Goal: Task Accomplishment & Management: Use online tool/utility

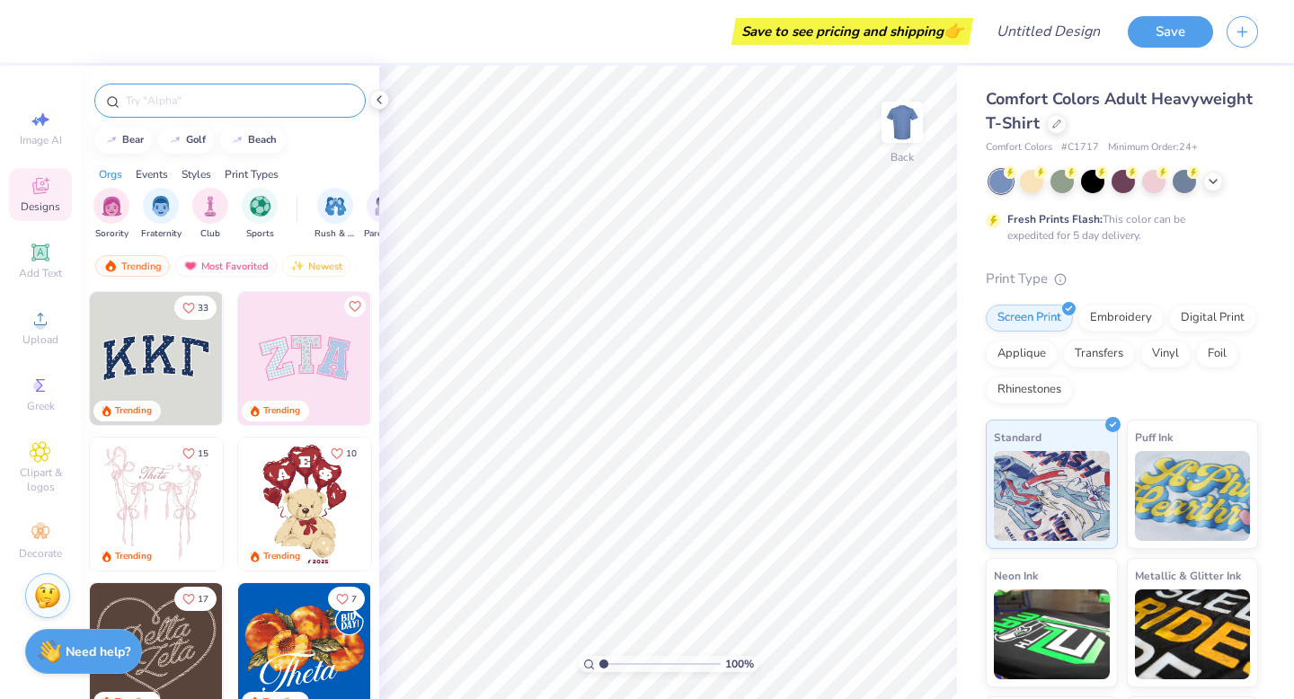
click at [182, 99] on input "text" at bounding box center [239, 101] width 230 height 18
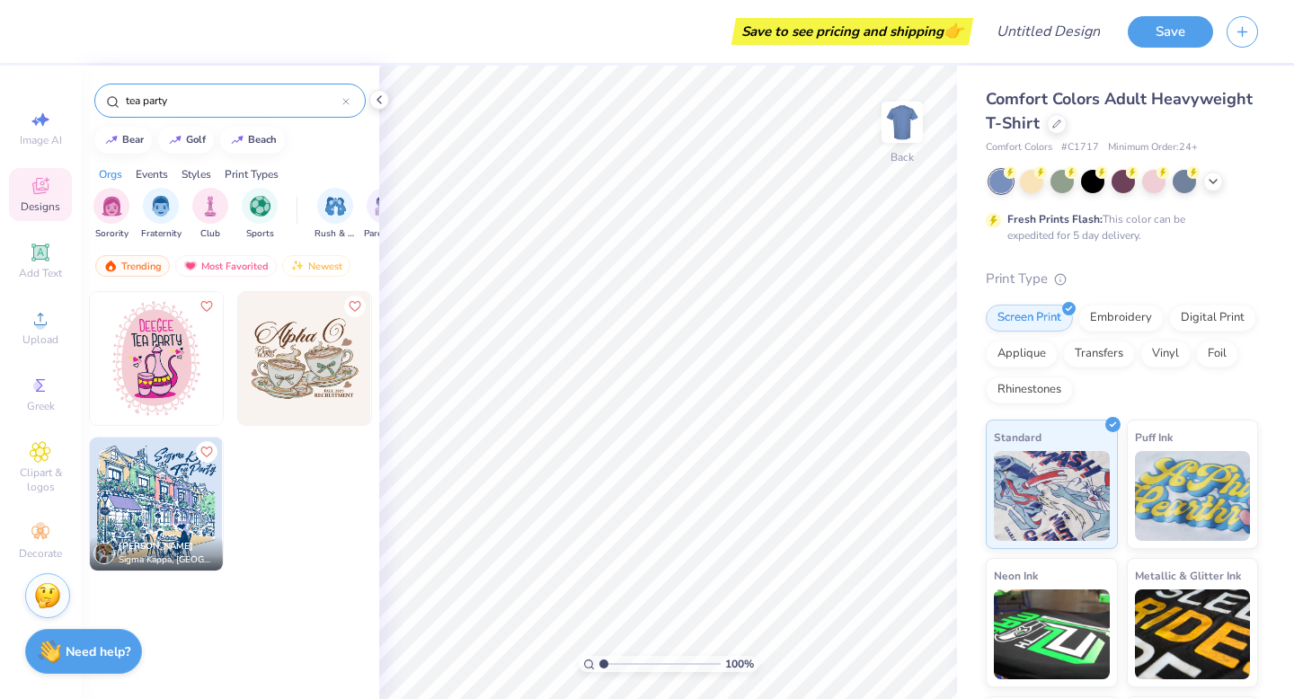
click at [150, 104] on input "tea party" at bounding box center [233, 101] width 218 height 18
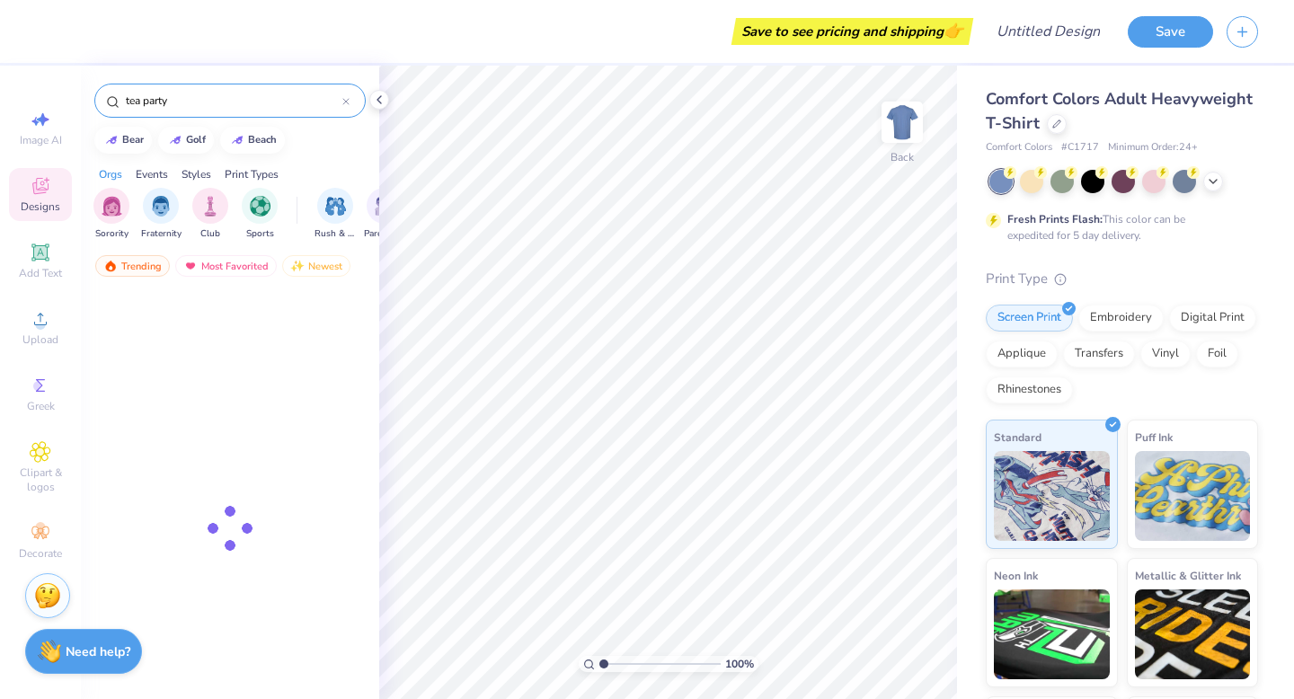
click at [150, 104] on input "tea party" at bounding box center [233, 101] width 218 height 18
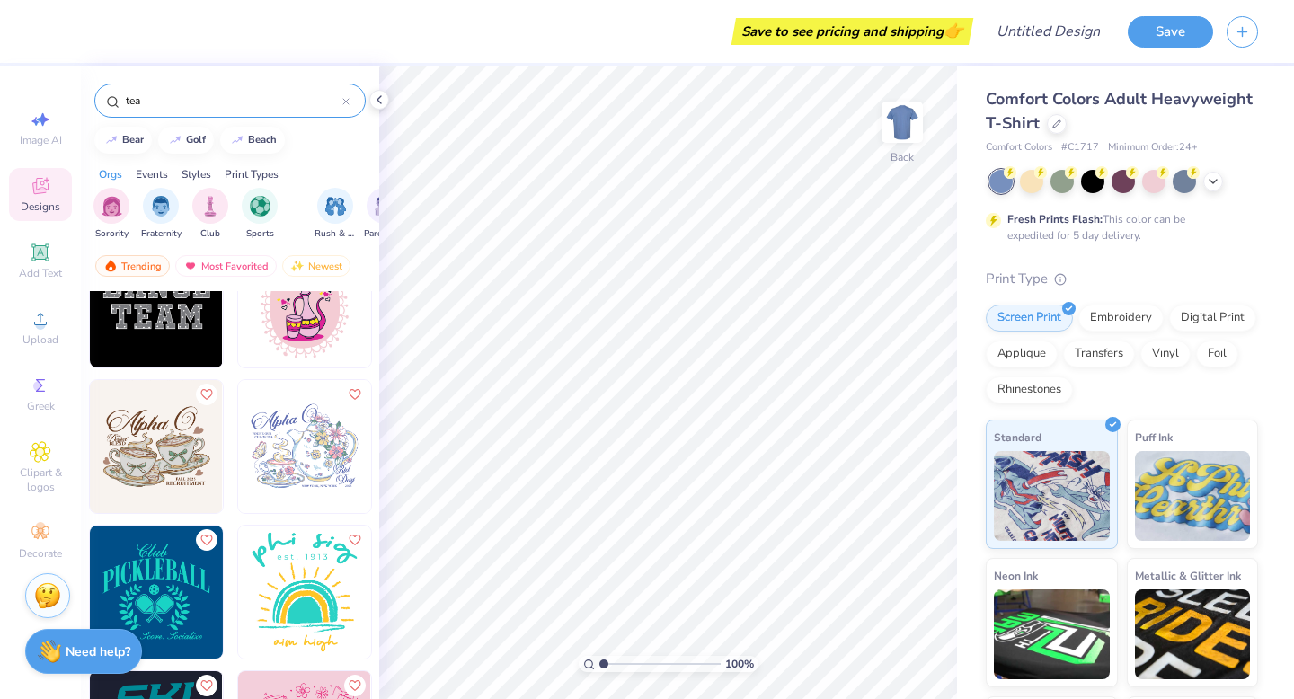
scroll to position [647, 0]
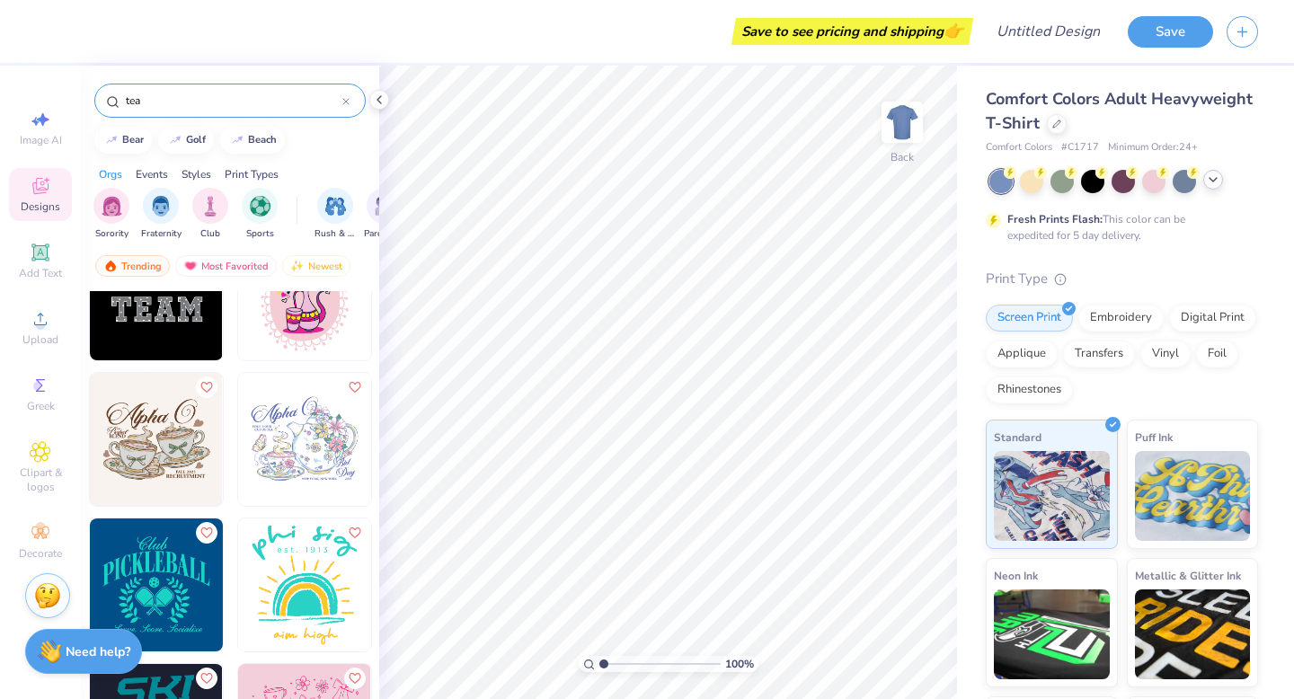
type input "tea"
click at [1211, 180] on polyline at bounding box center [1212, 180] width 7 height 4
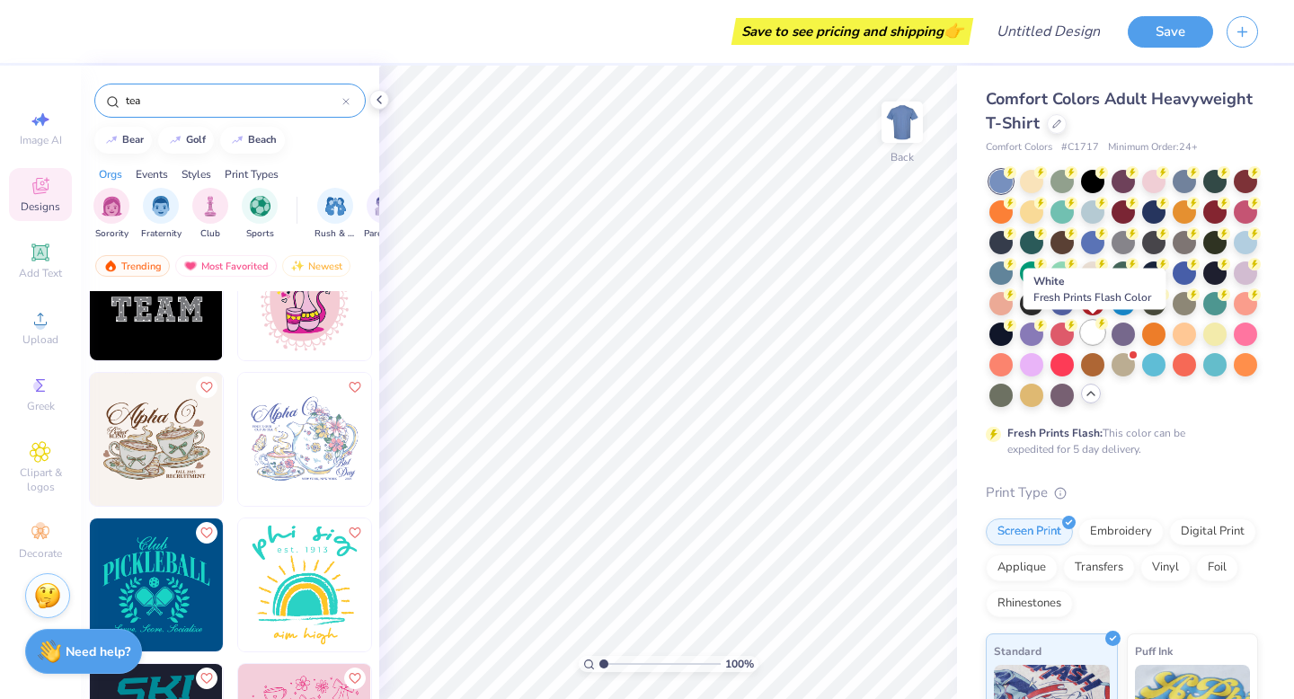
click at [1085, 328] on div at bounding box center [1092, 332] width 23 height 23
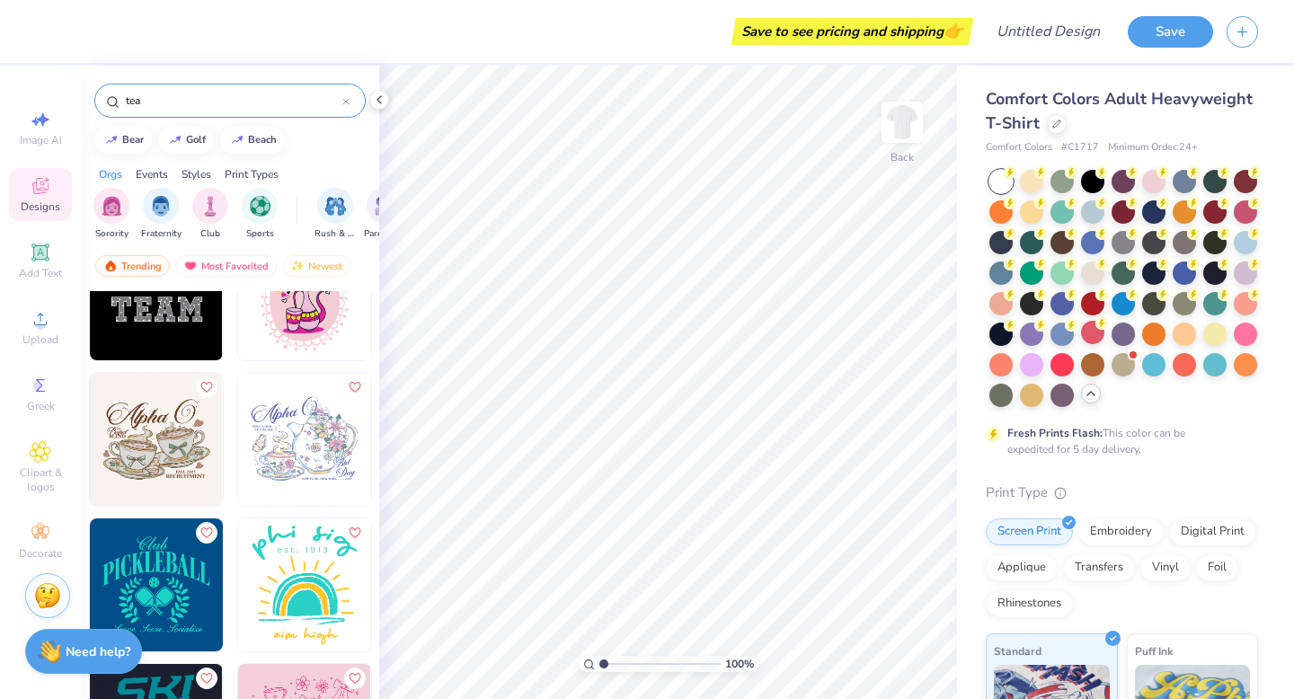
click at [297, 443] on img at bounding box center [304, 439] width 133 height 133
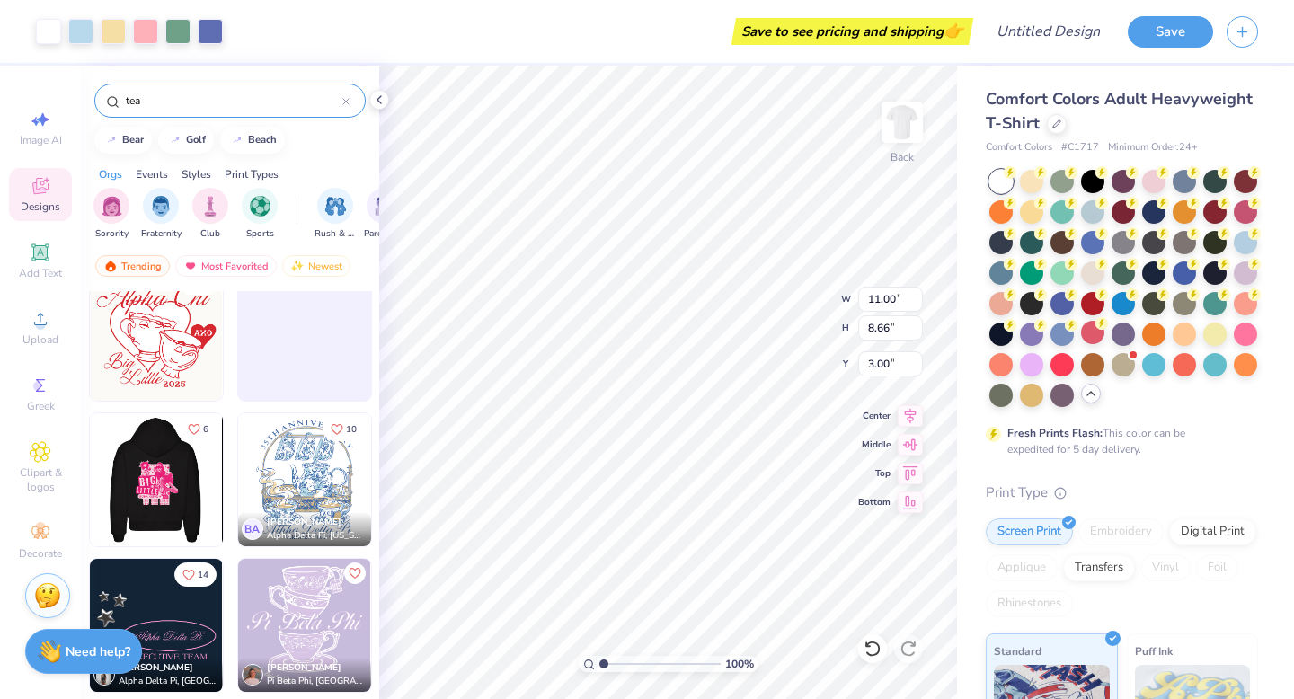
scroll to position [2071, 0]
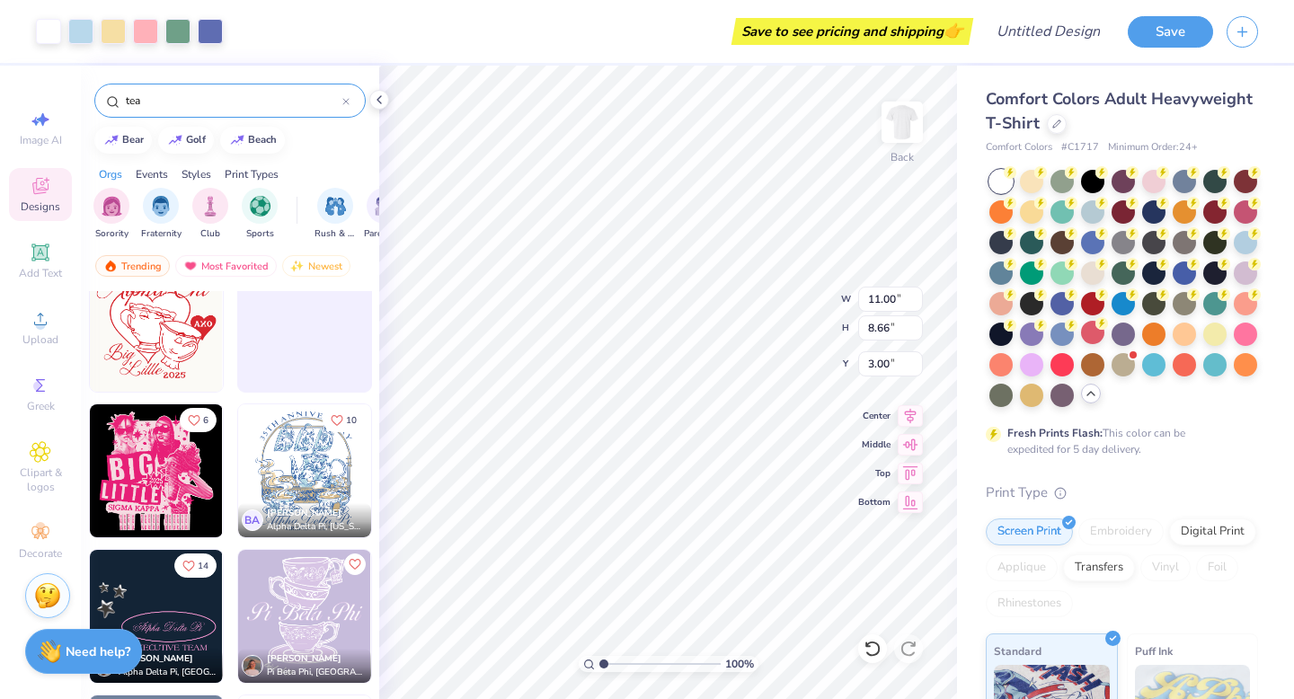
click at [297, 476] on div at bounding box center [170, 470] width 399 height 133
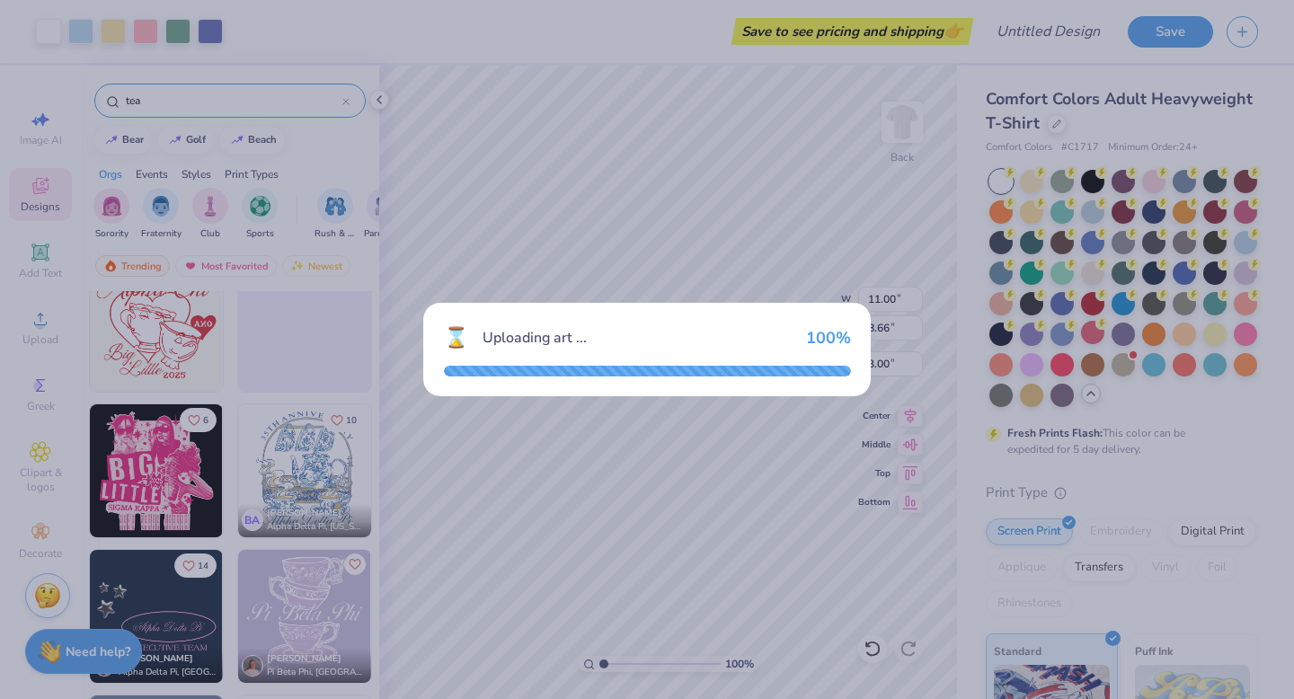
type input "11.28"
type input "13.93"
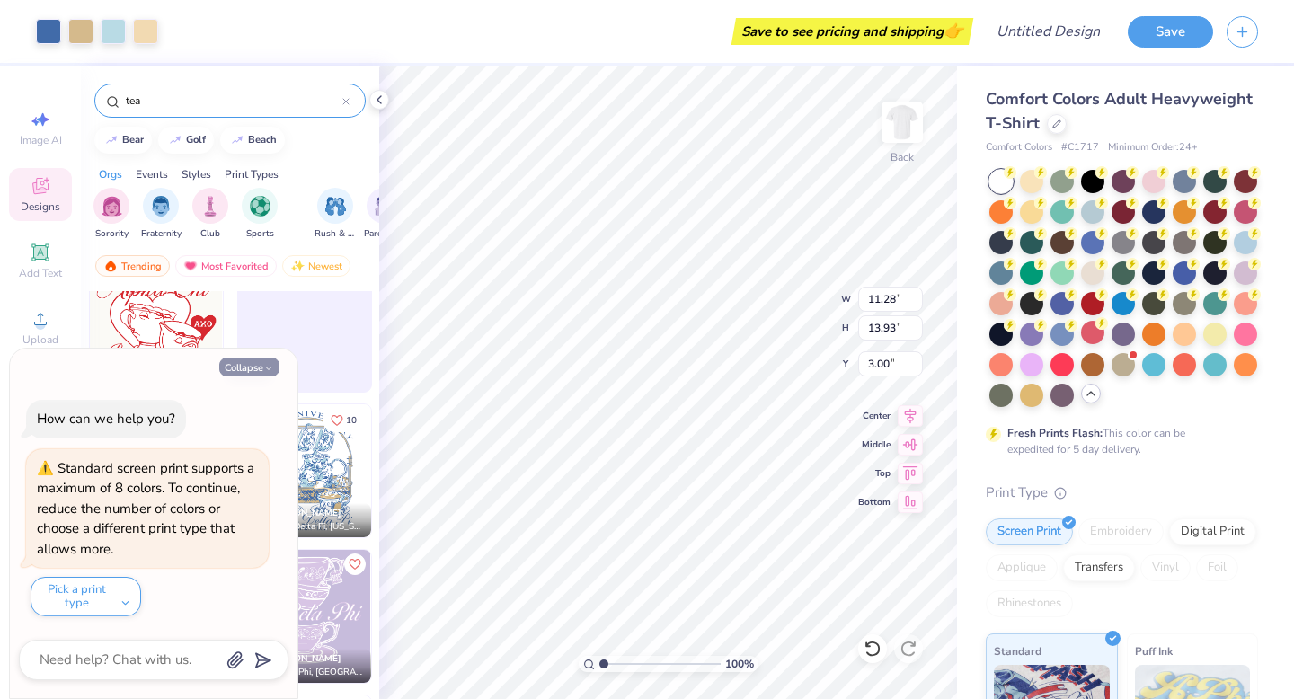
click at [263, 368] on icon "button" at bounding box center [268, 368] width 11 height 11
type textarea "x"
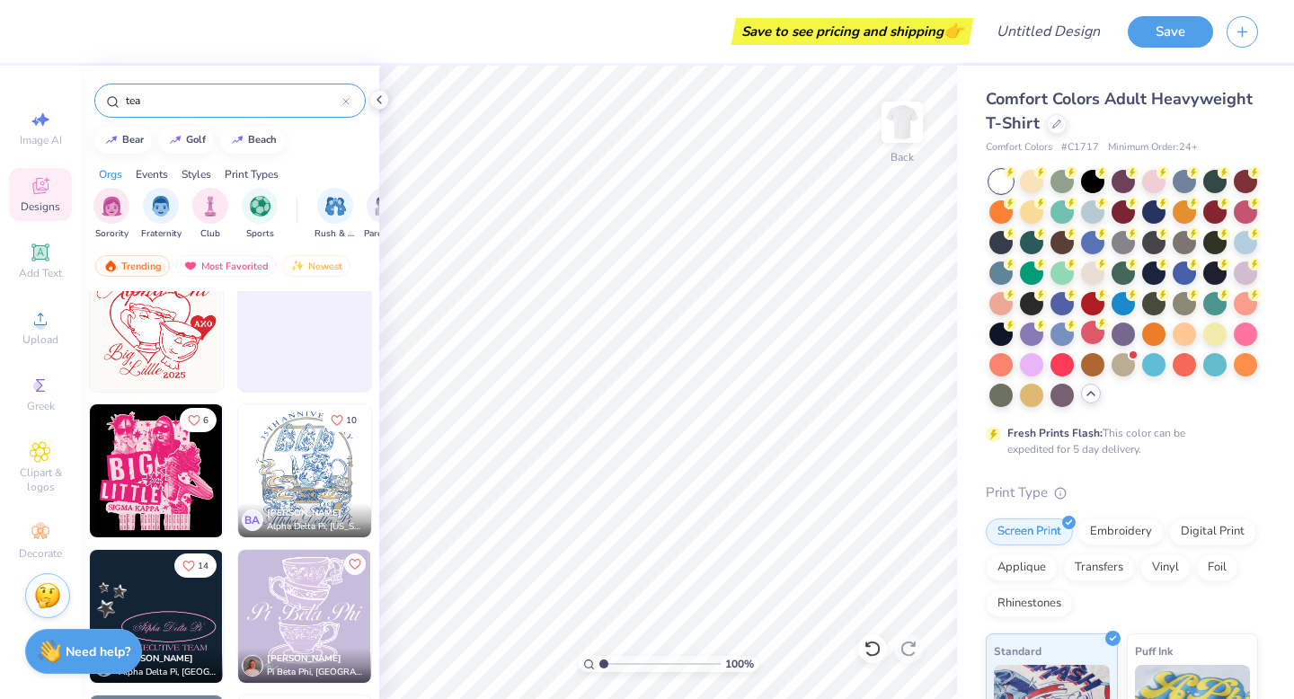
click at [288, 485] on img at bounding box center [304, 470] width 133 height 133
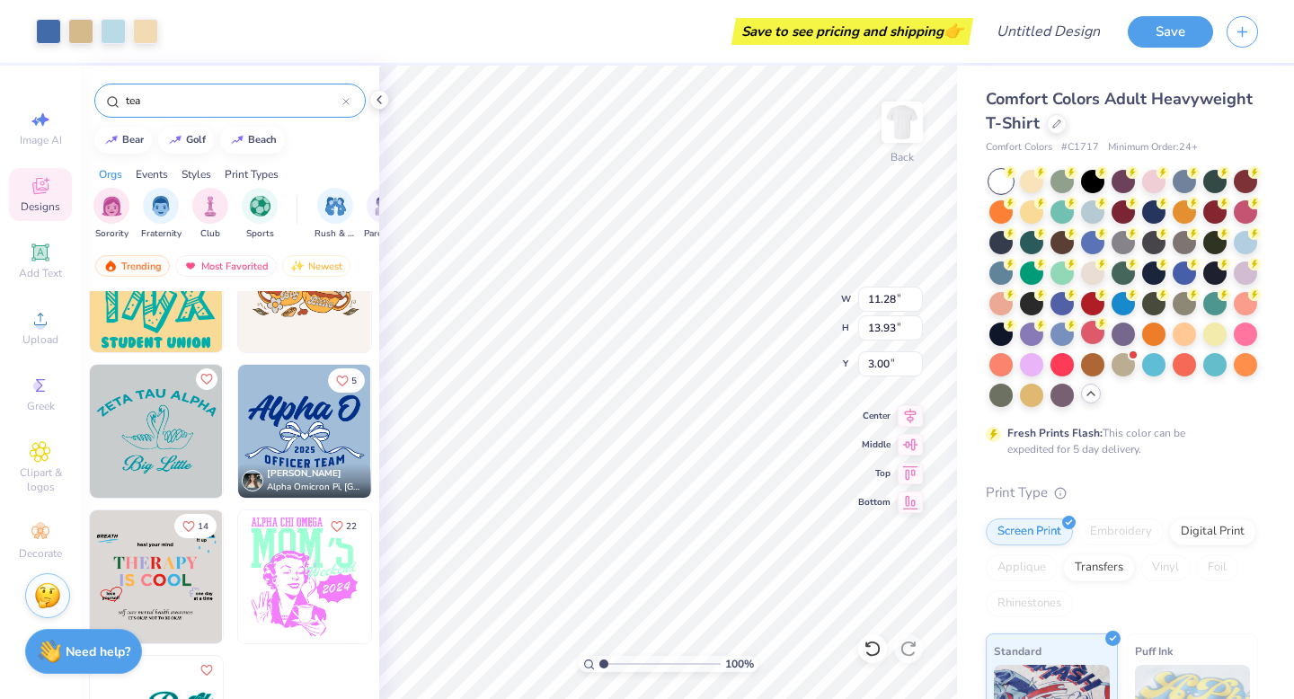
scroll to position [3309, 0]
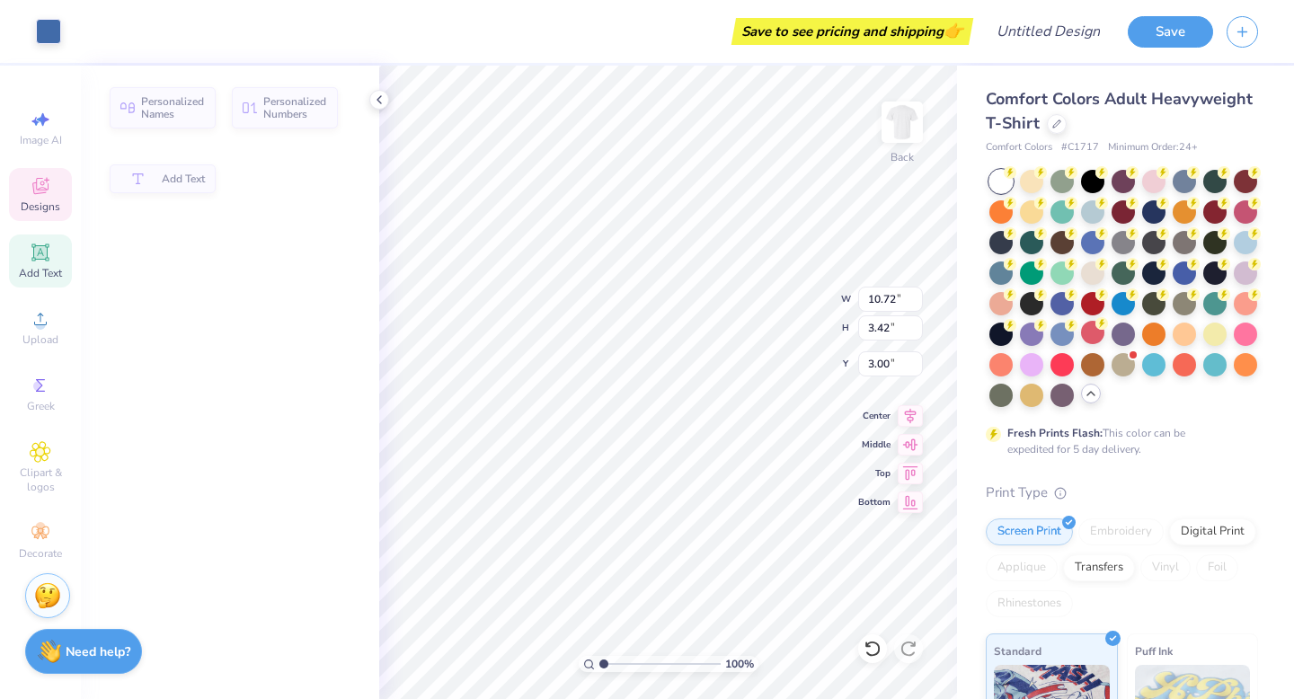
type input "10.72"
type input "3.42"
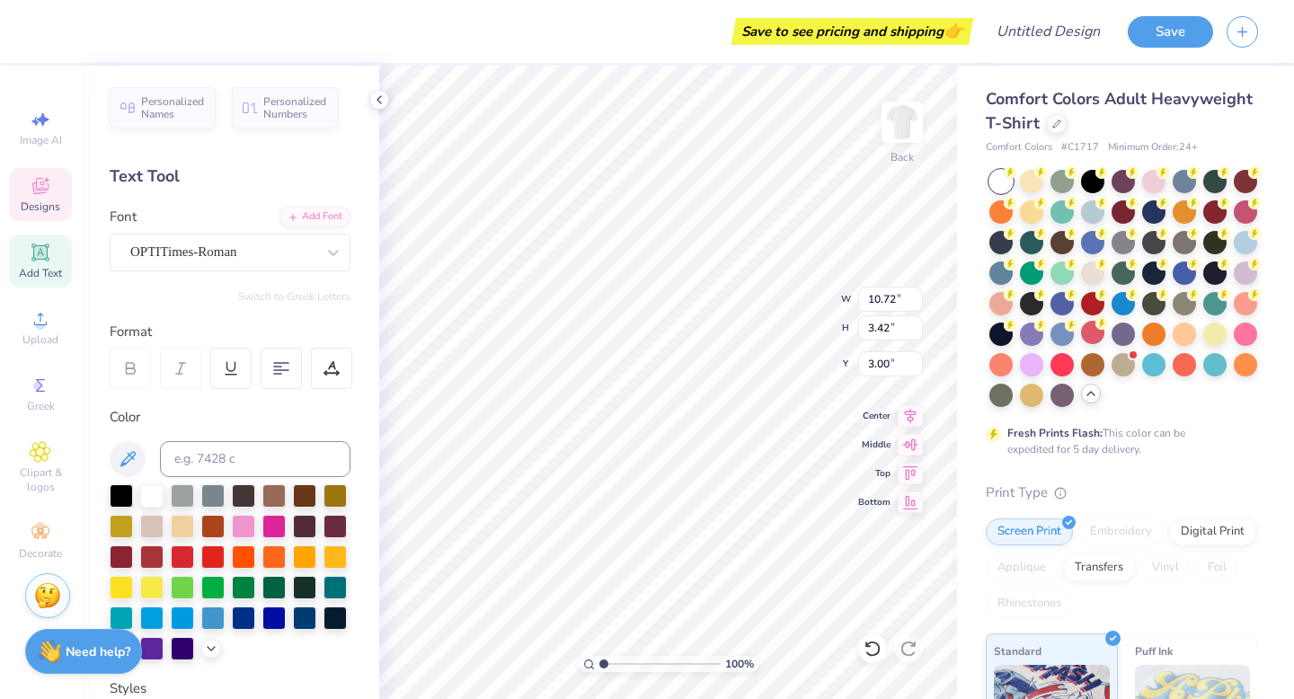
scroll to position [0, 6]
type textarea "Please join us for our lovely"
type input "2.59"
type input "10.49"
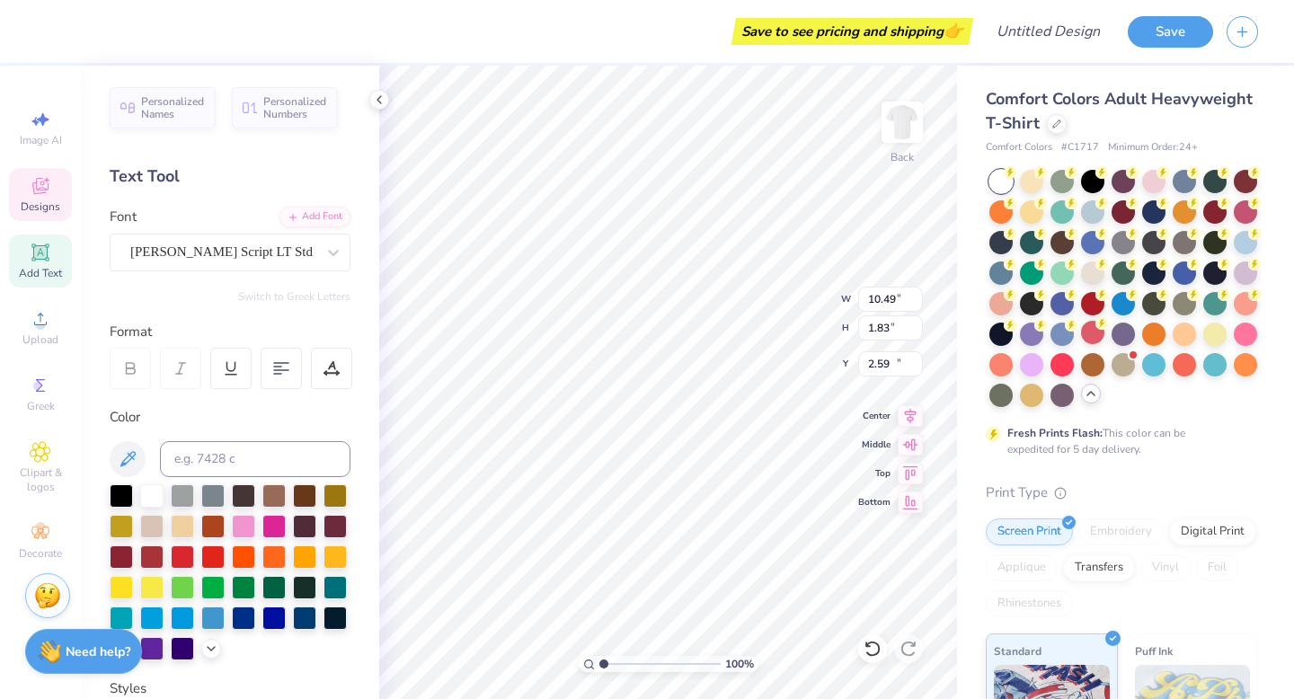
type input "1.83"
type input "14.87"
type textarea "A"
type input "9.79"
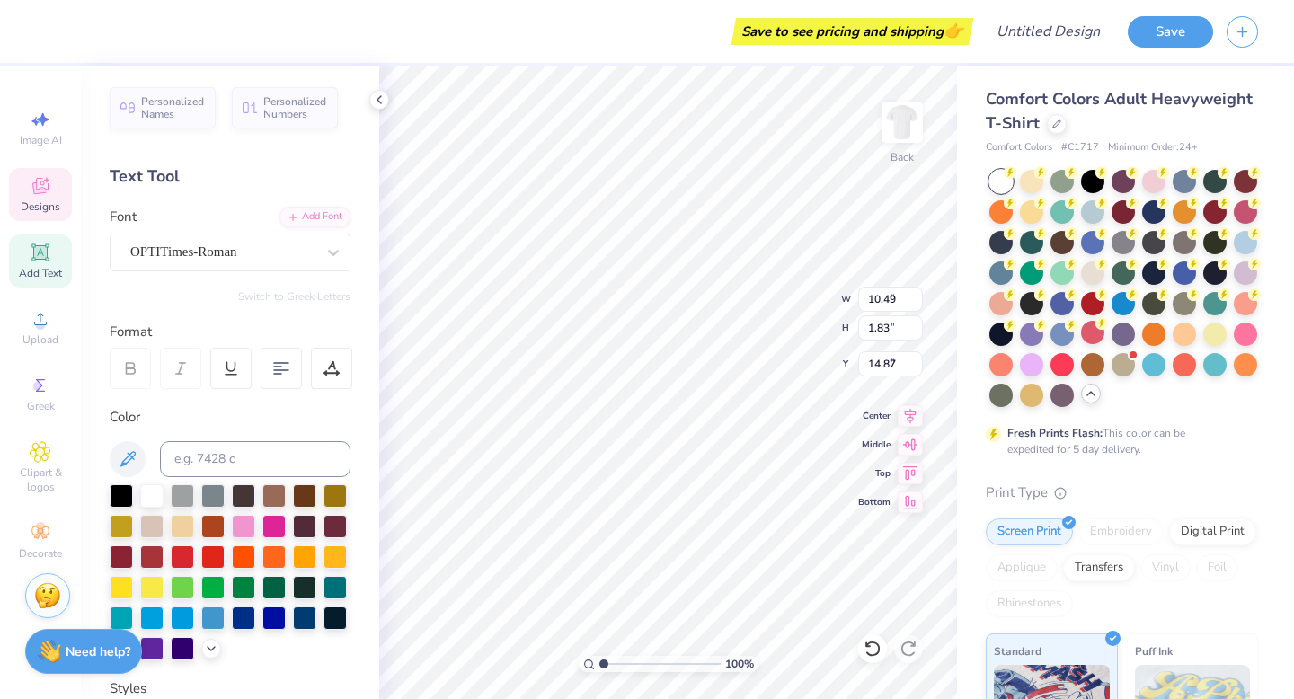
type input "3.18"
type input "2.59"
type input "5.02"
type input "0.50"
type input "16.43"
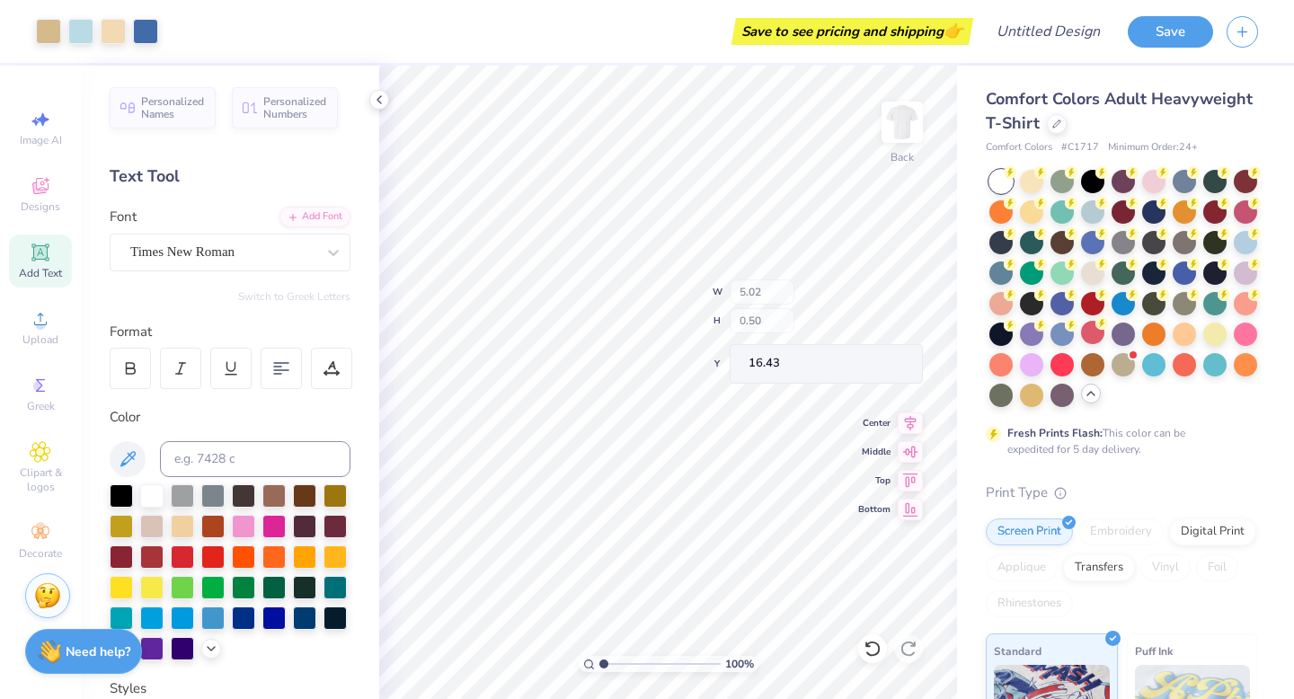
type input "0.29"
type input "16.39"
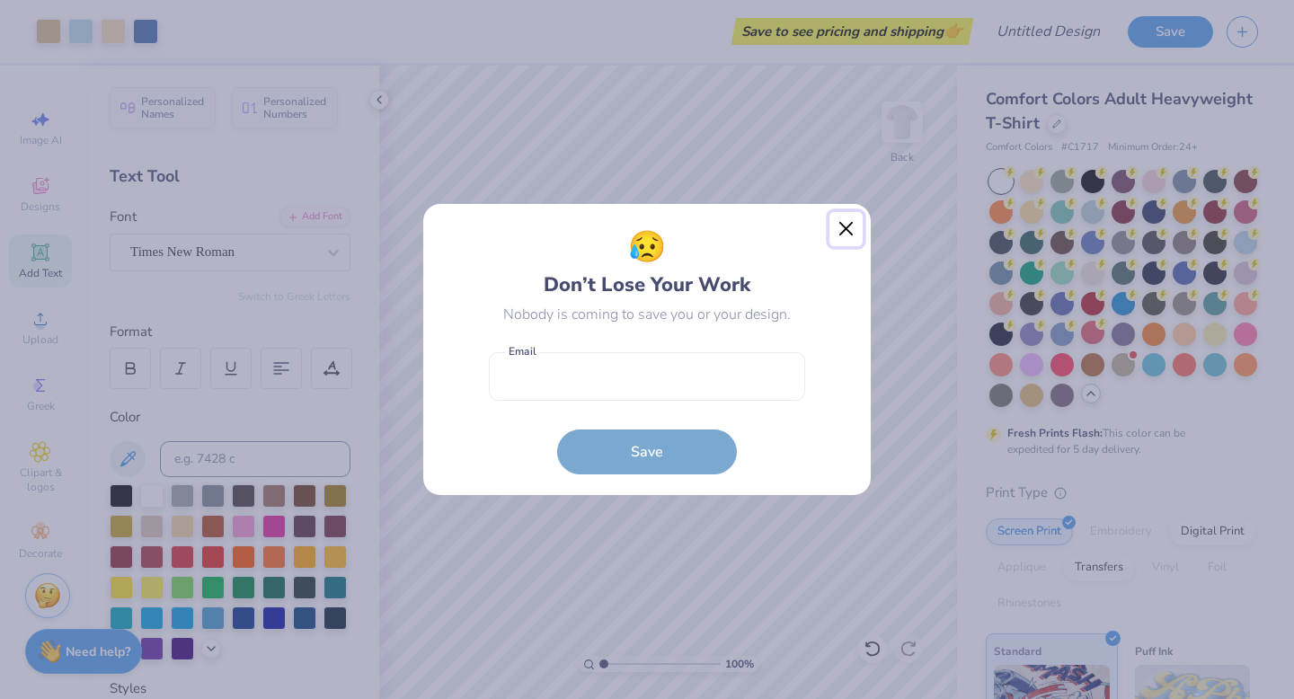
click at [837, 227] on button "Close" at bounding box center [846, 229] width 34 height 34
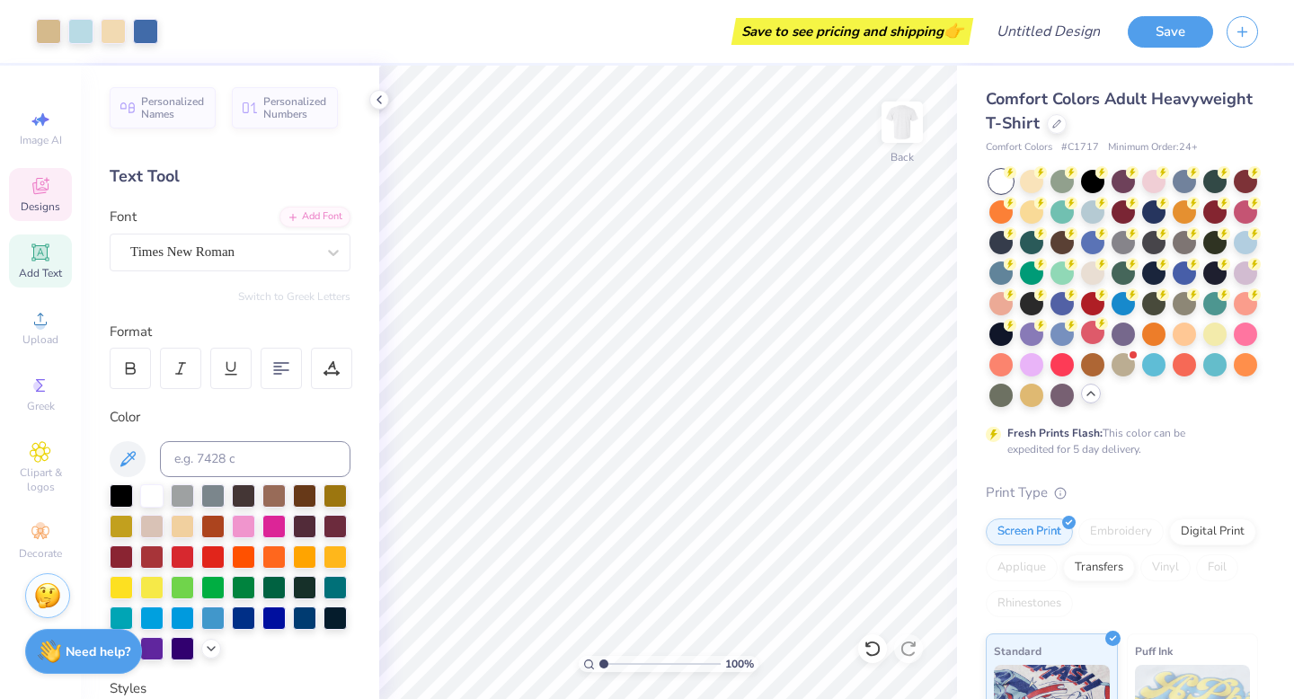
click at [35, 199] on div "Designs" at bounding box center [40, 194] width 63 height 53
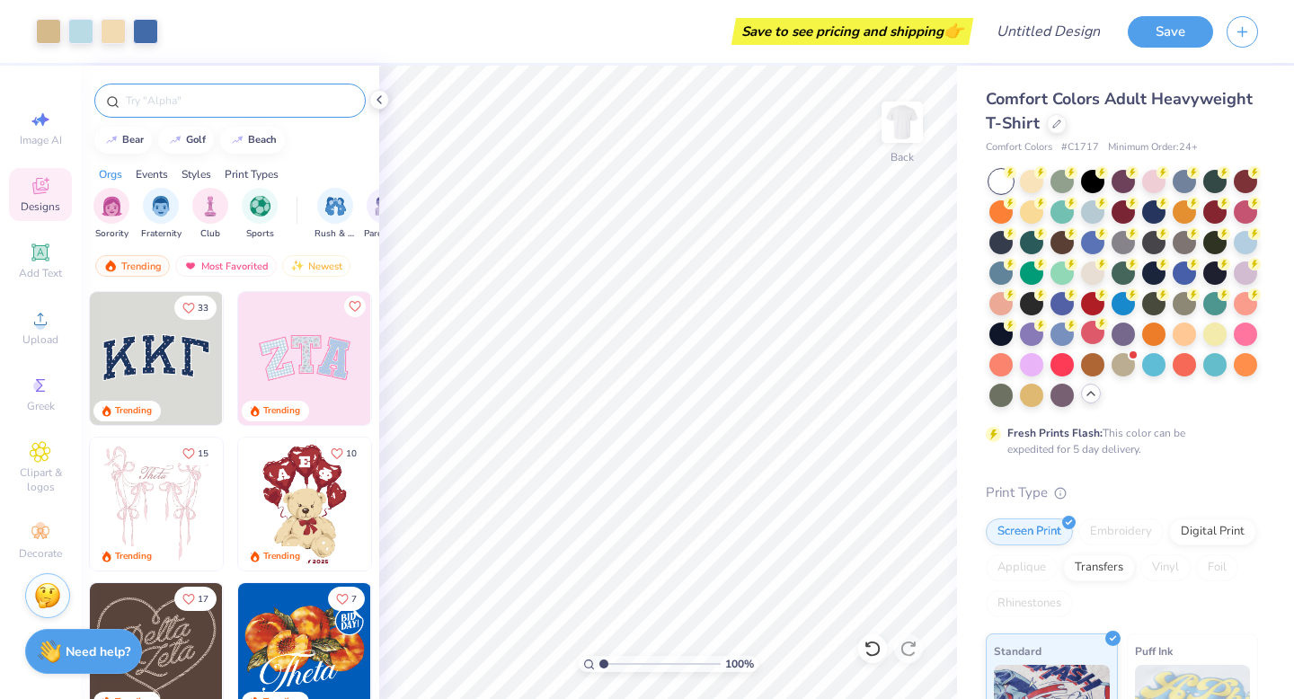
click at [208, 102] on input "text" at bounding box center [239, 101] width 230 height 18
type input "tea"
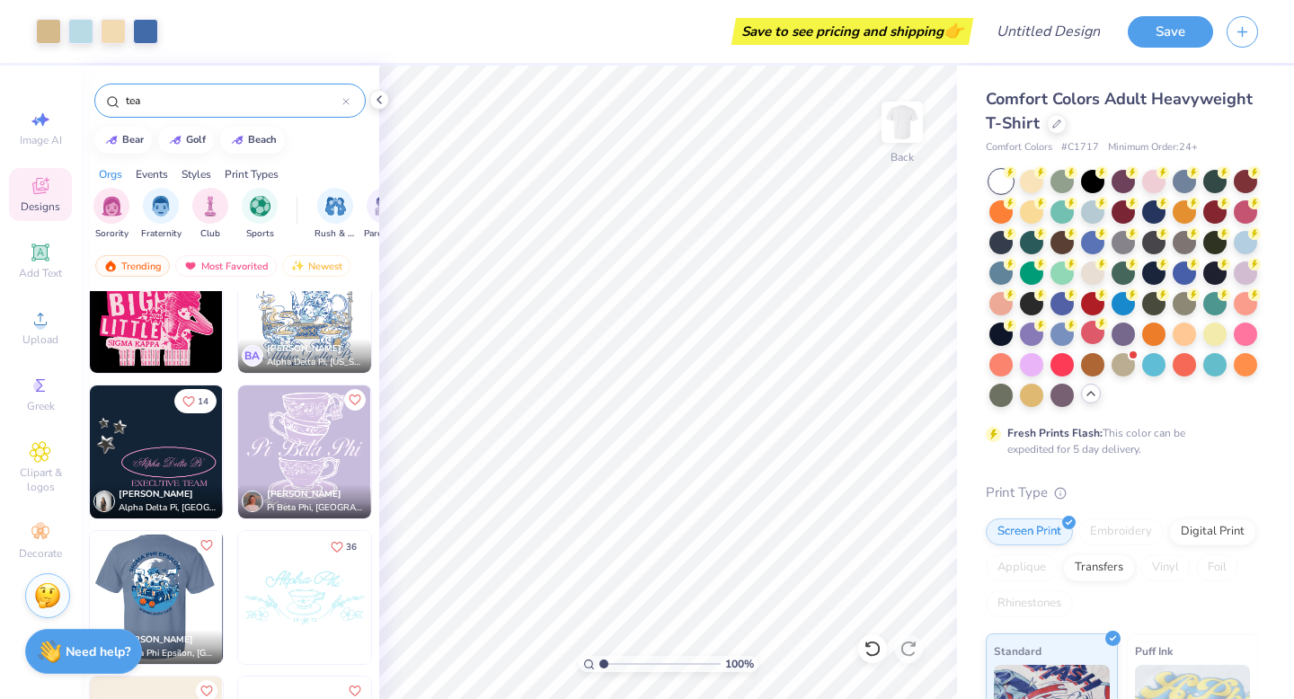
scroll to position [2322, 0]
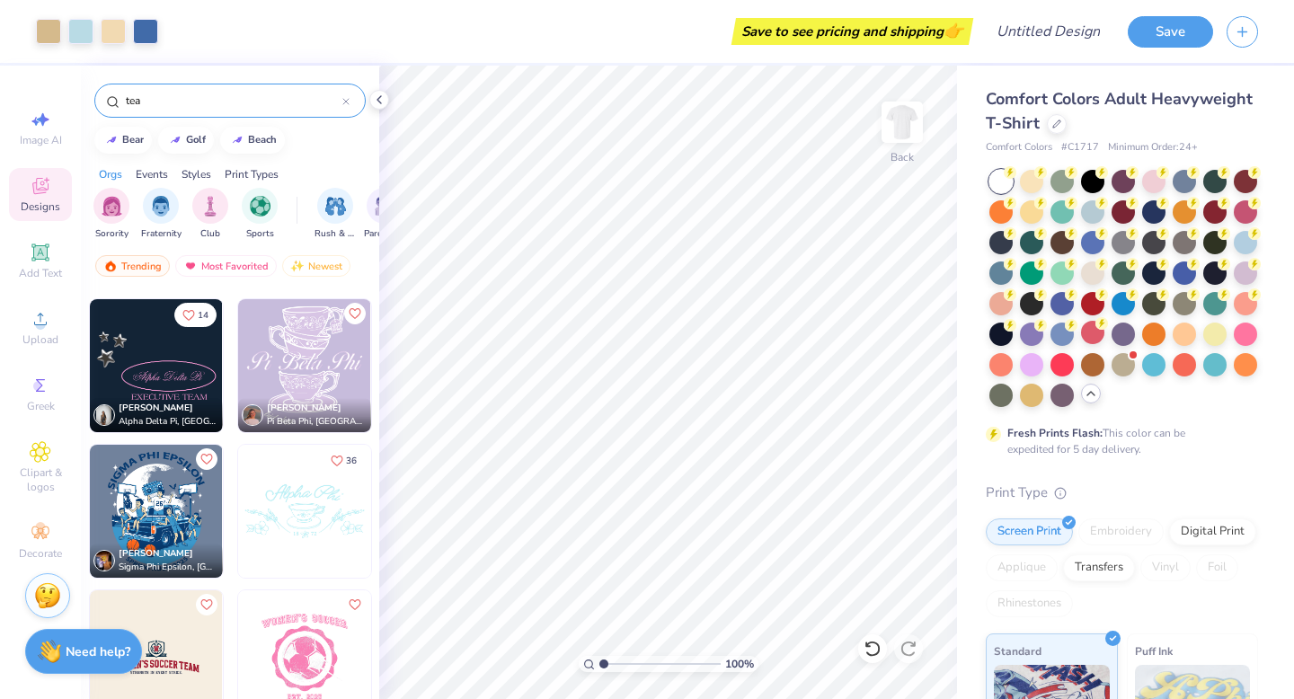
click at [281, 376] on img at bounding box center [304, 365] width 133 height 133
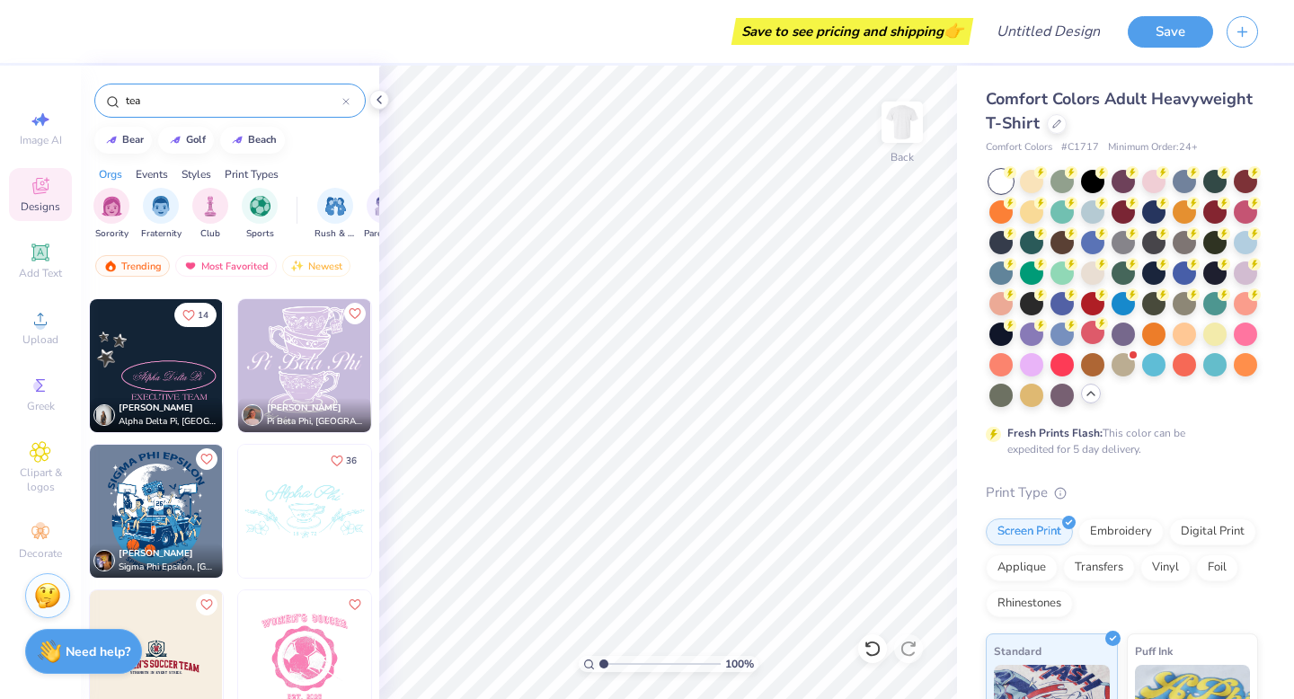
click at [323, 386] on img at bounding box center [304, 365] width 133 height 133
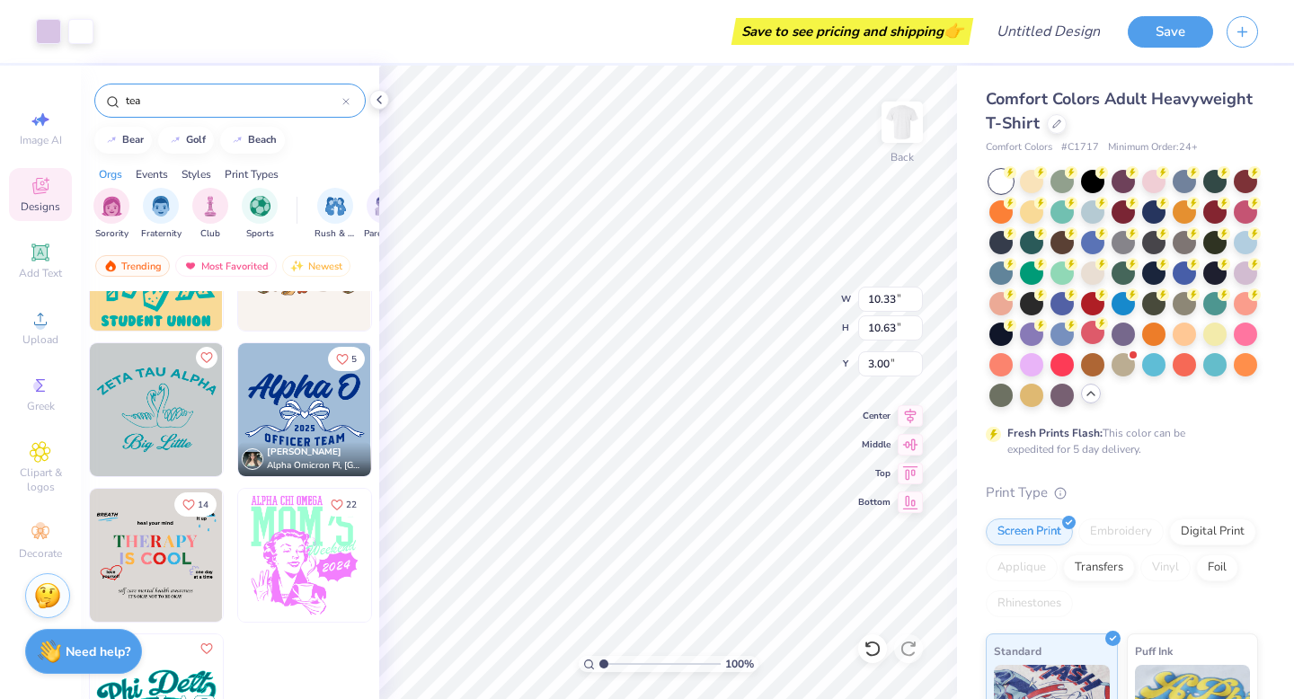
scroll to position [3309, 0]
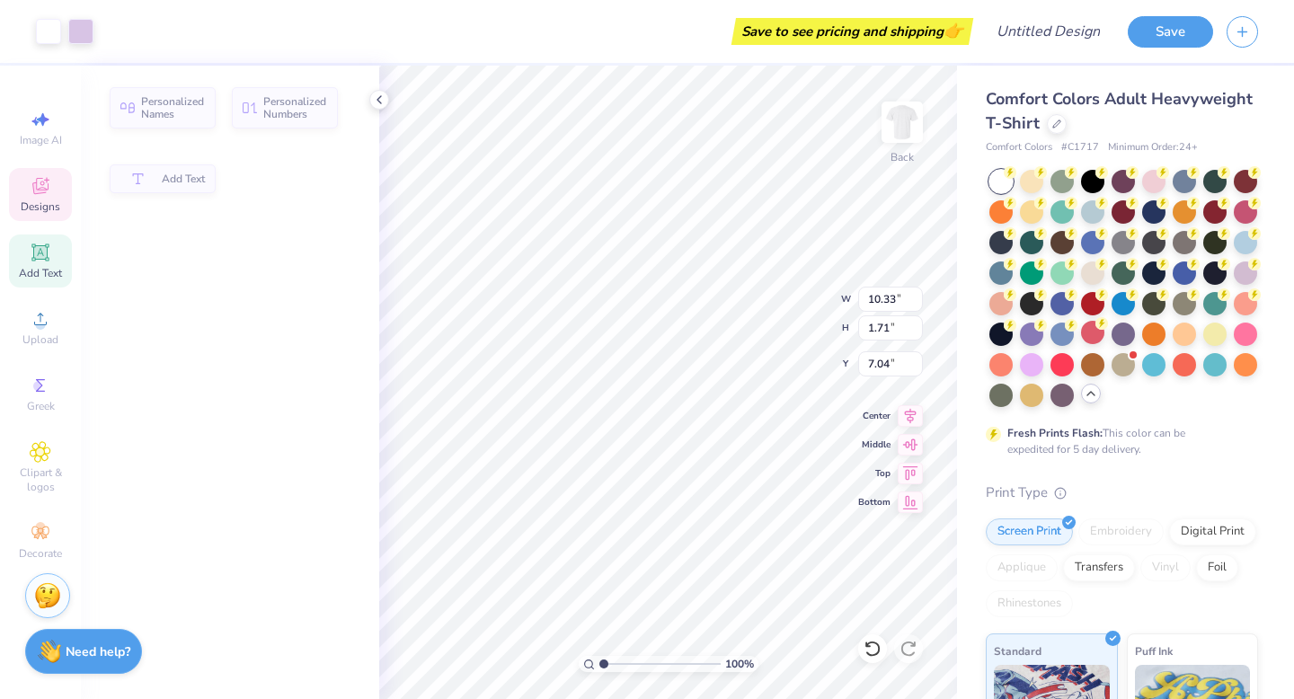
type input "1.71"
type input "7.04"
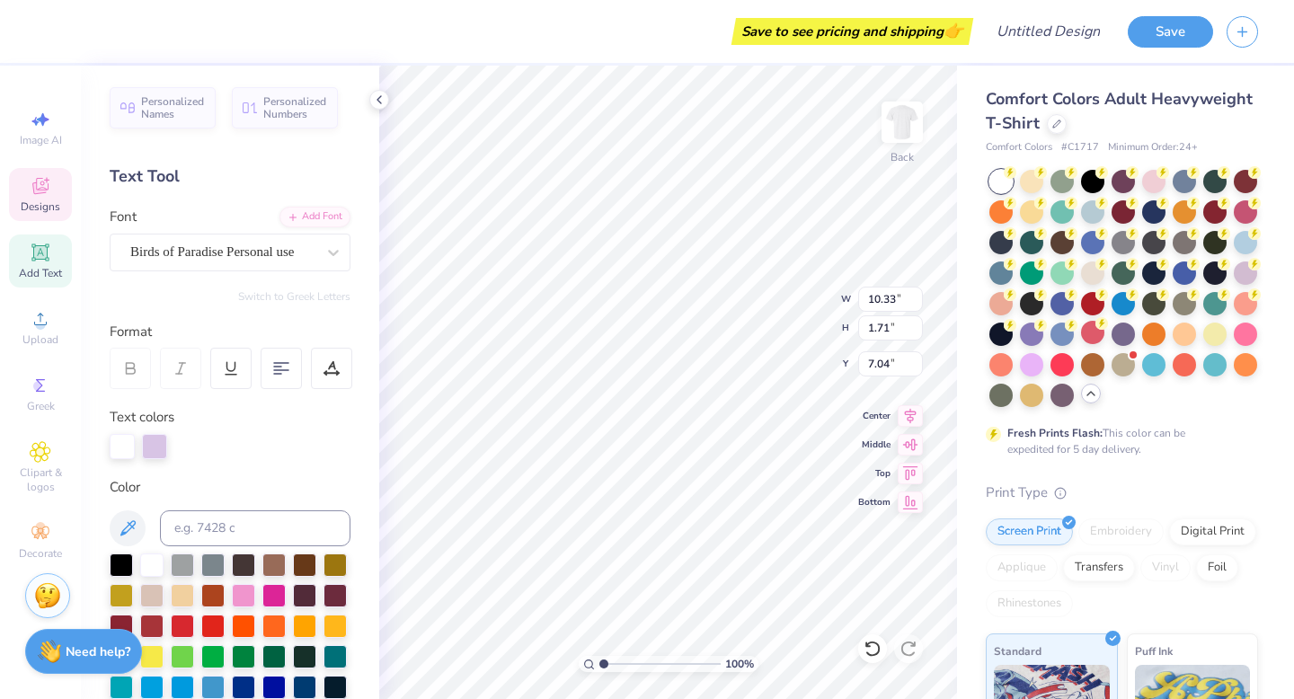
scroll to position [0, 0]
type textarea "P"
type textarea "ASTea Party"
click at [149, 445] on div at bounding box center [154, 446] width 25 height 25
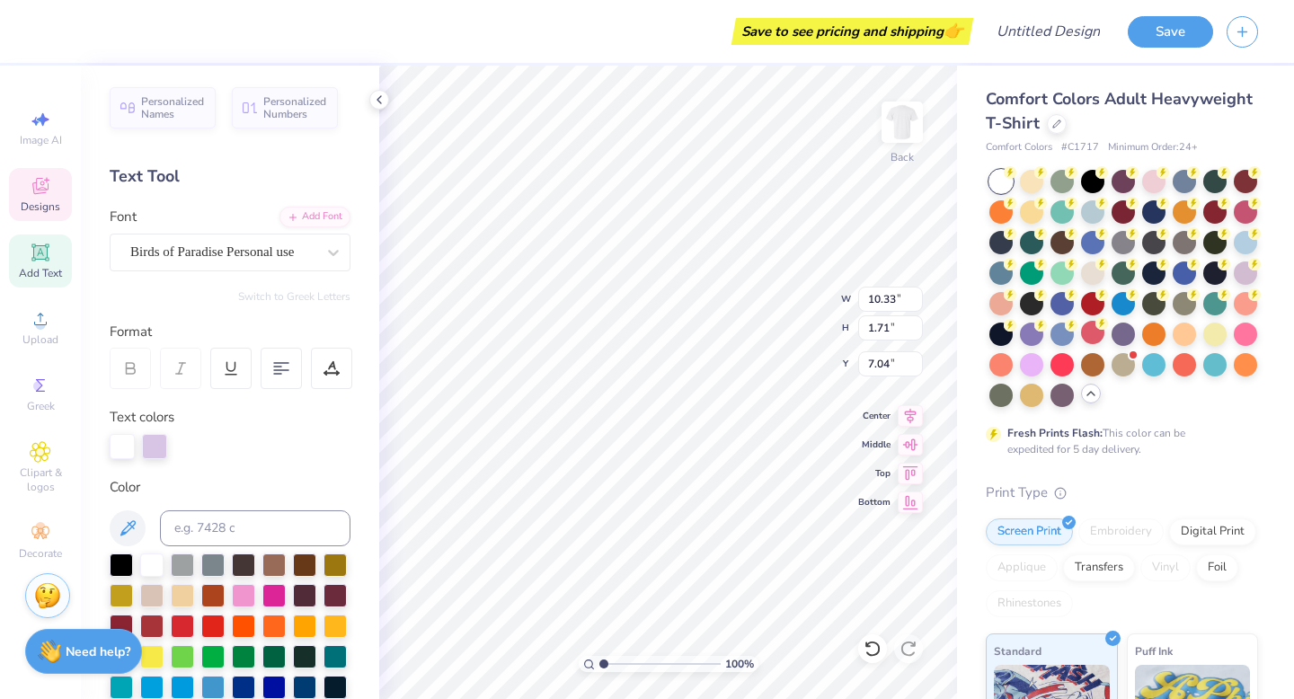
click at [128, 448] on div at bounding box center [122, 446] width 25 height 25
click at [150, 450] on div at bounding box center [154, 446] width 25 height 25
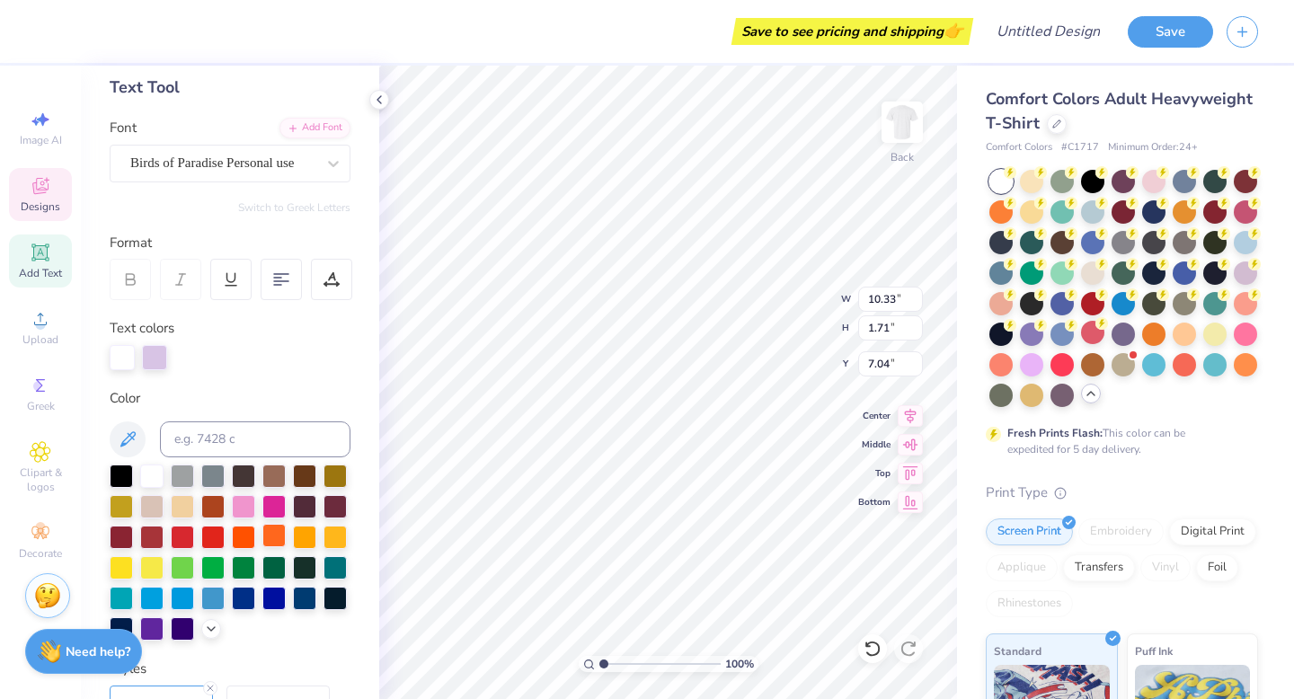
scroll to position [93, 0]
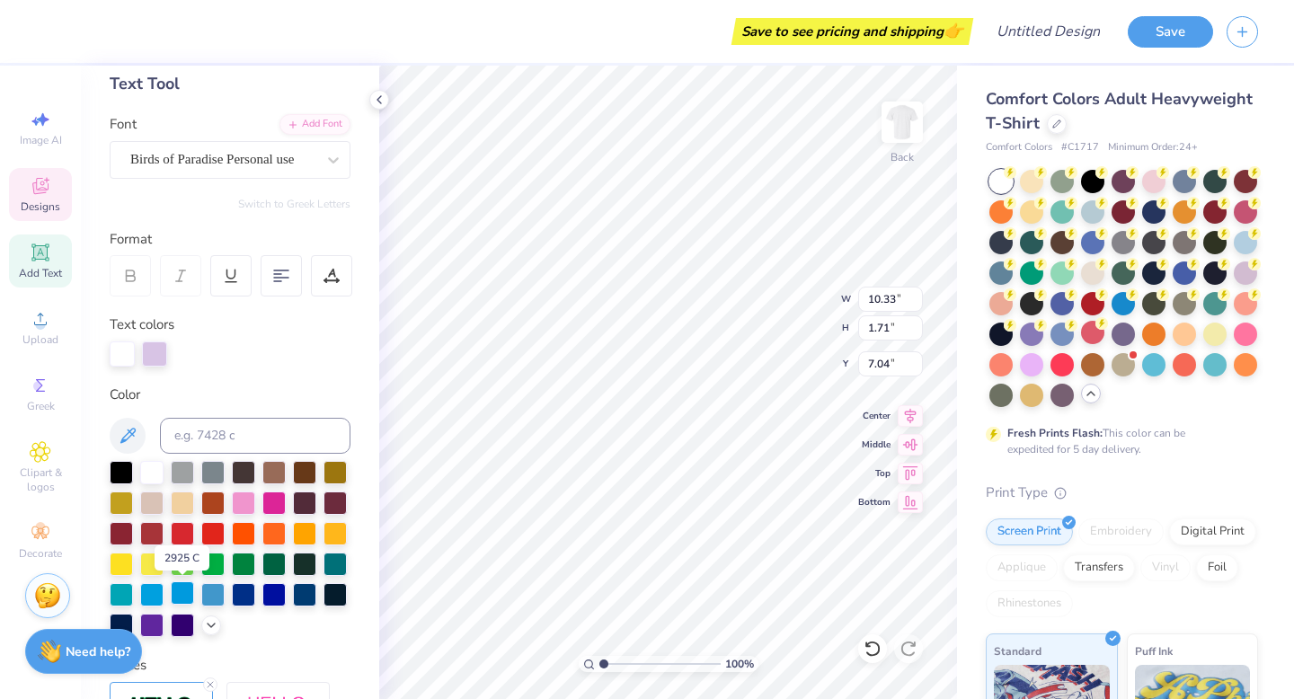
click at [181, 596] on div at bounding box center [182, 592] width 23 height 23
click at [150, 359] on div at bounding box center [154, 353] width 25 height 25
click at [150, 475] on div at bounding box center [151, 470] width 23 height 23
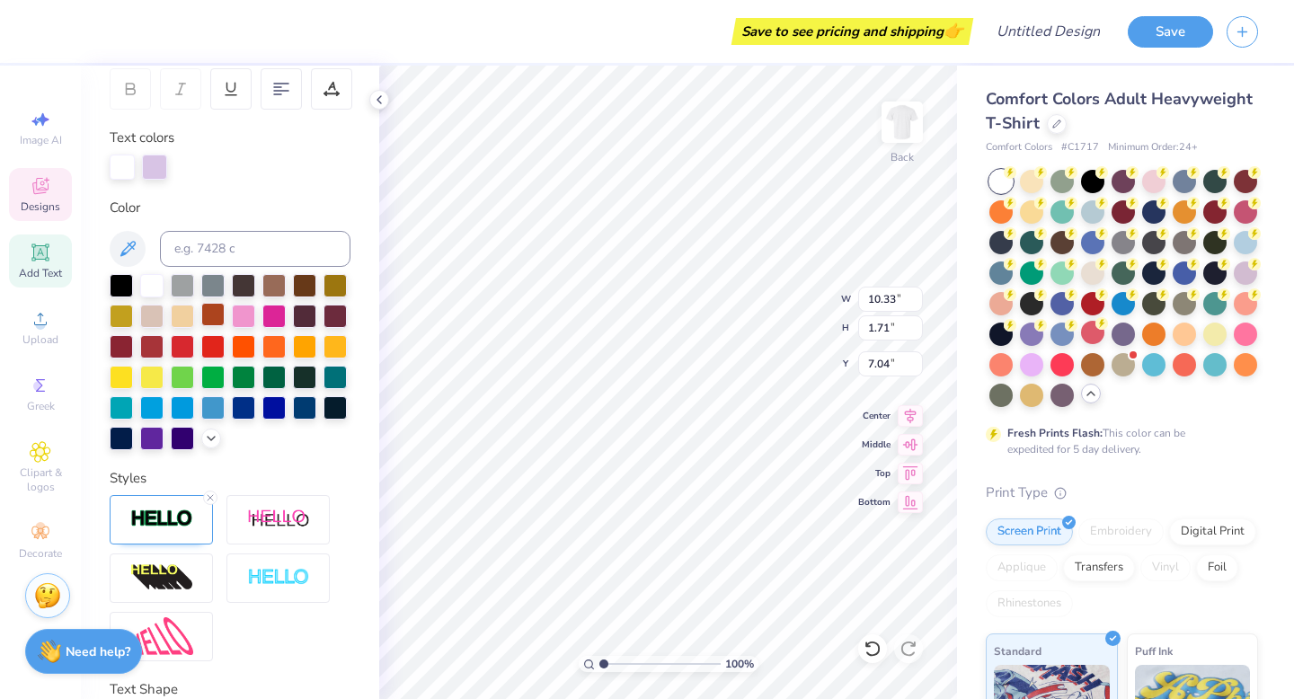
scroll to position [259, 0]
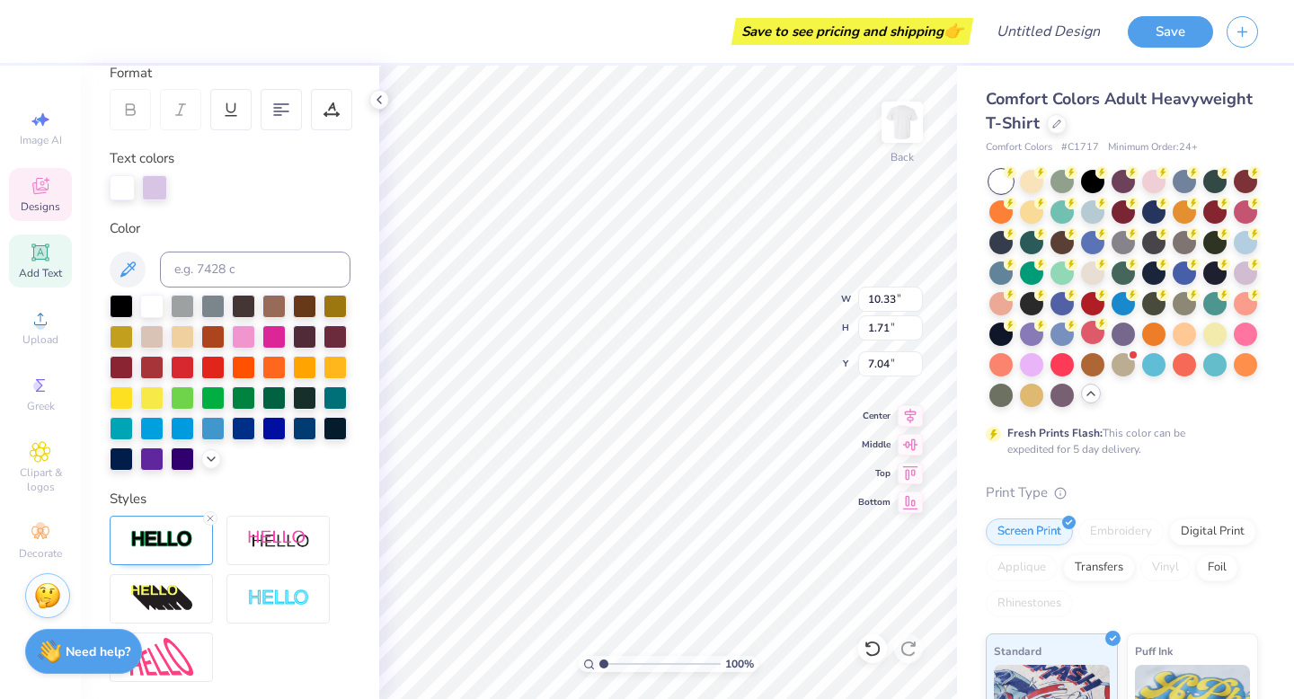
click at [273, 474] on div "Personalized Names Personalized Numbers Text Tool Add Font Font Birds of Paradi…" at bounding box center [230, 382] width 298 height 633
click at [126, 464] on div at bounding box center [121, 457] width 23 height 23
click at [155, 189] on div at bounding box center [154, 187] width 25 height 25
click at [155, 301] on div at bounding box center [151, 304] width 23 height 23
click at [994, 335] on div at bounding box center [1000, 332] width 23 height 23
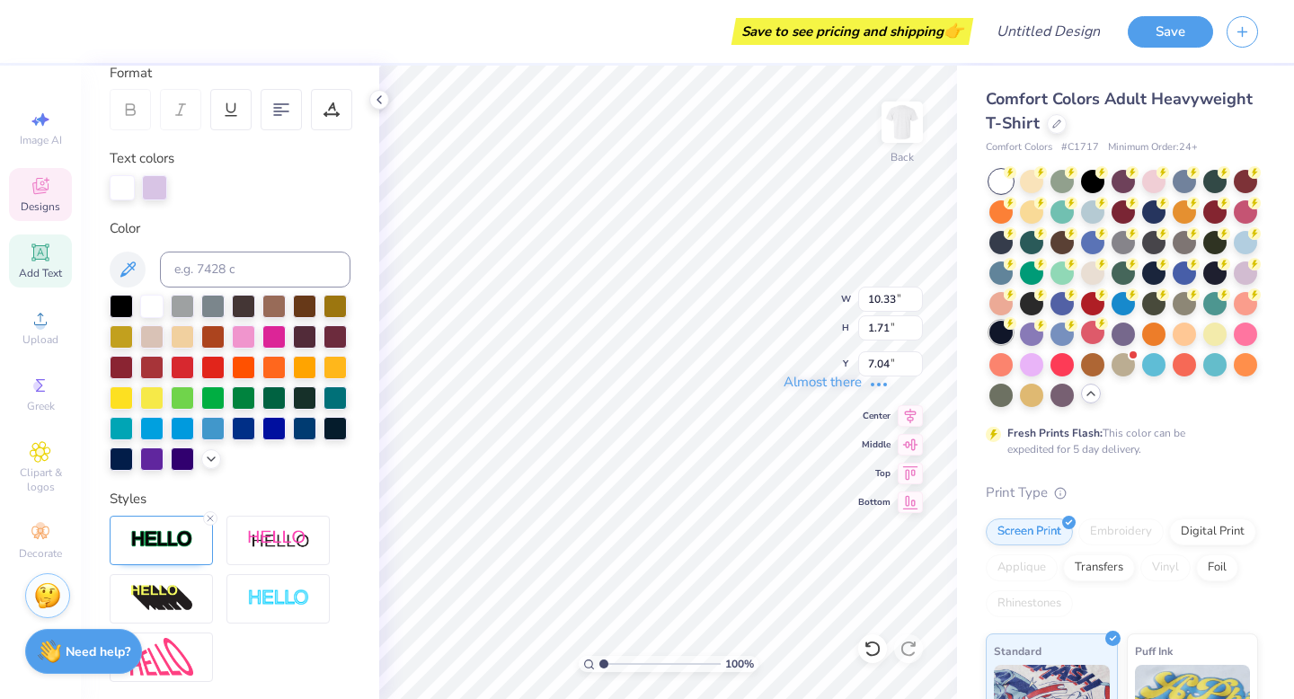
type input "10.26"
type input "2.25"
type input "6.77"
type input "7.29"
type input "6.20"
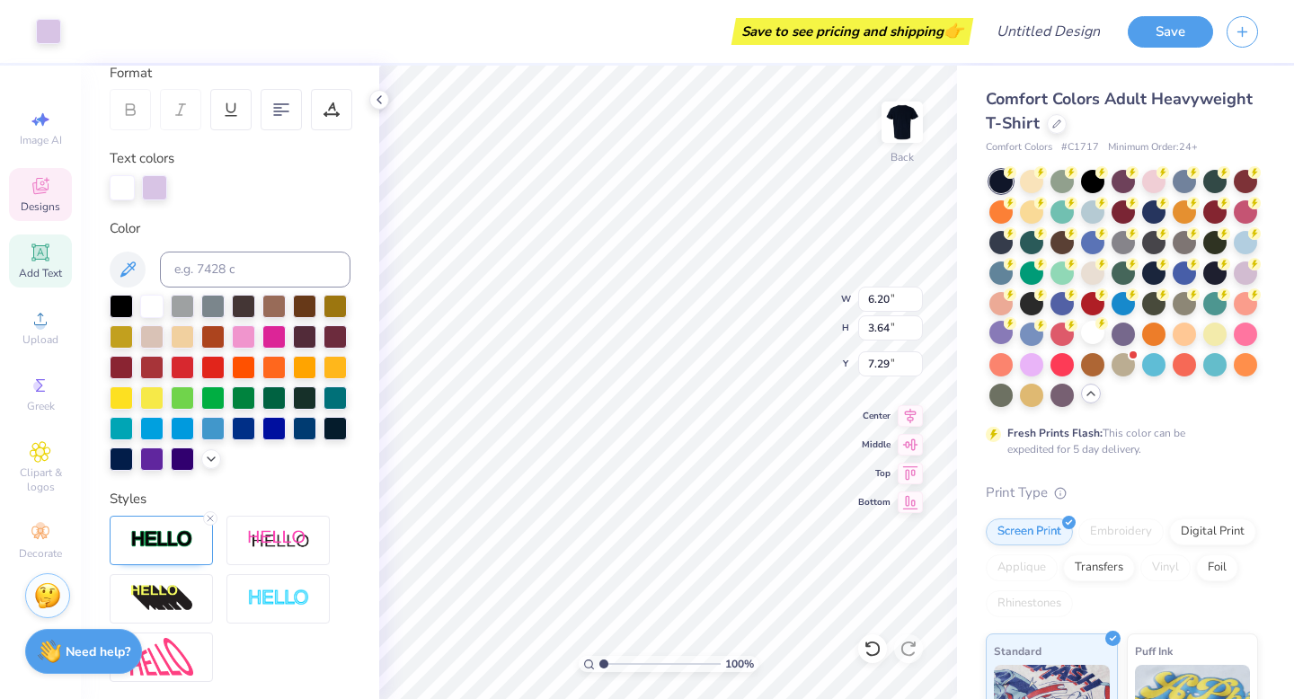
type input "3.64"
type input "8.82"
click at [1031, 185] on div at bounding box center [1031, 179] width 23 height 23
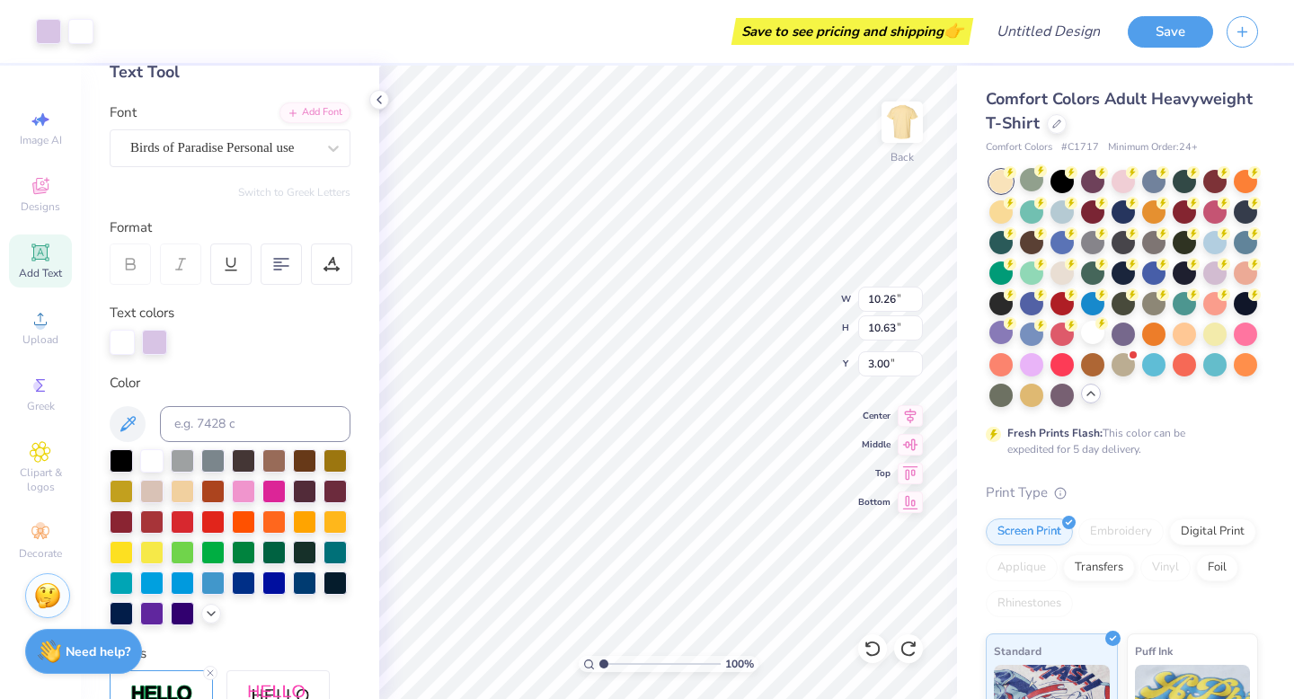
scroll to position [69, 0]
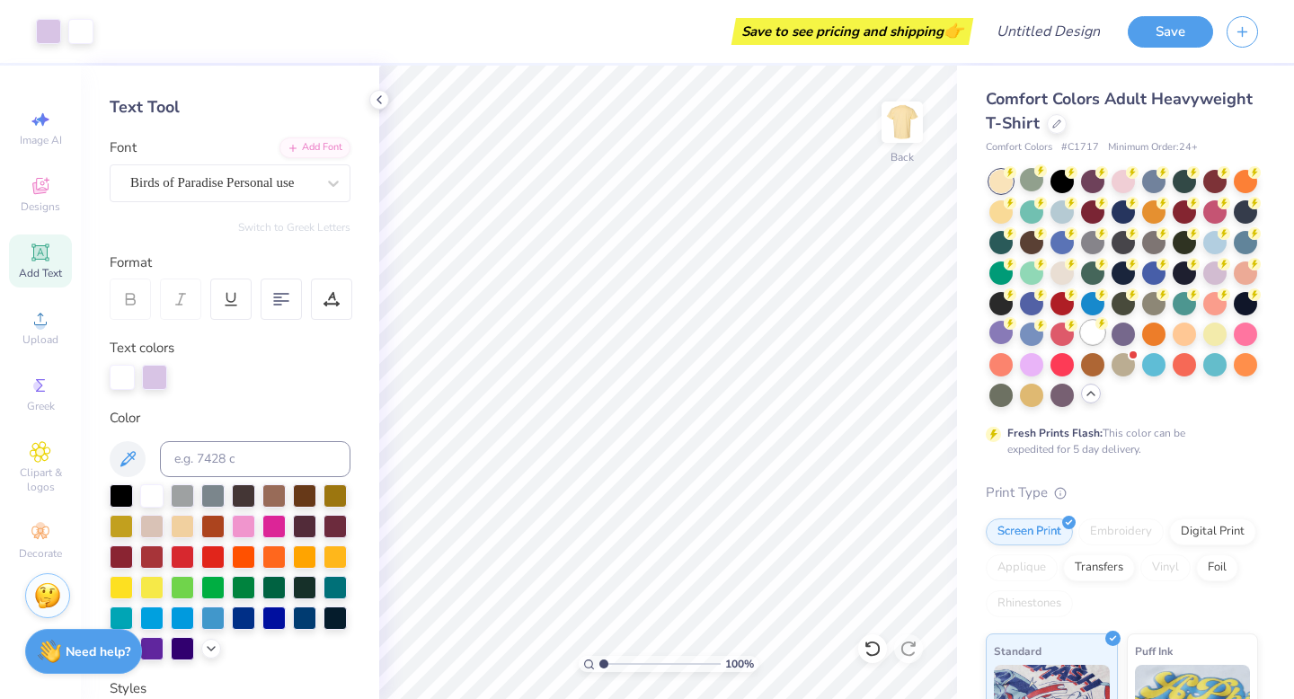
click at [1089, 336] on div at bounding box center [1092, 332] width 23 height 23
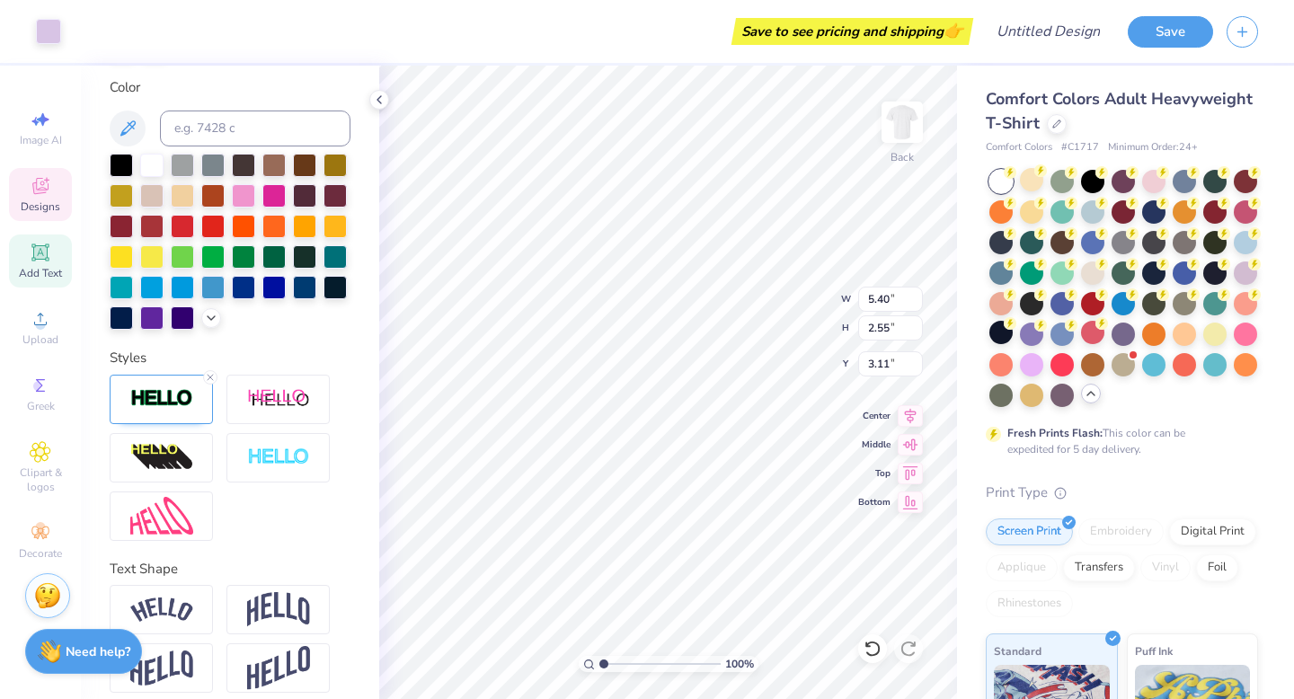
scroll to position [415, 0]
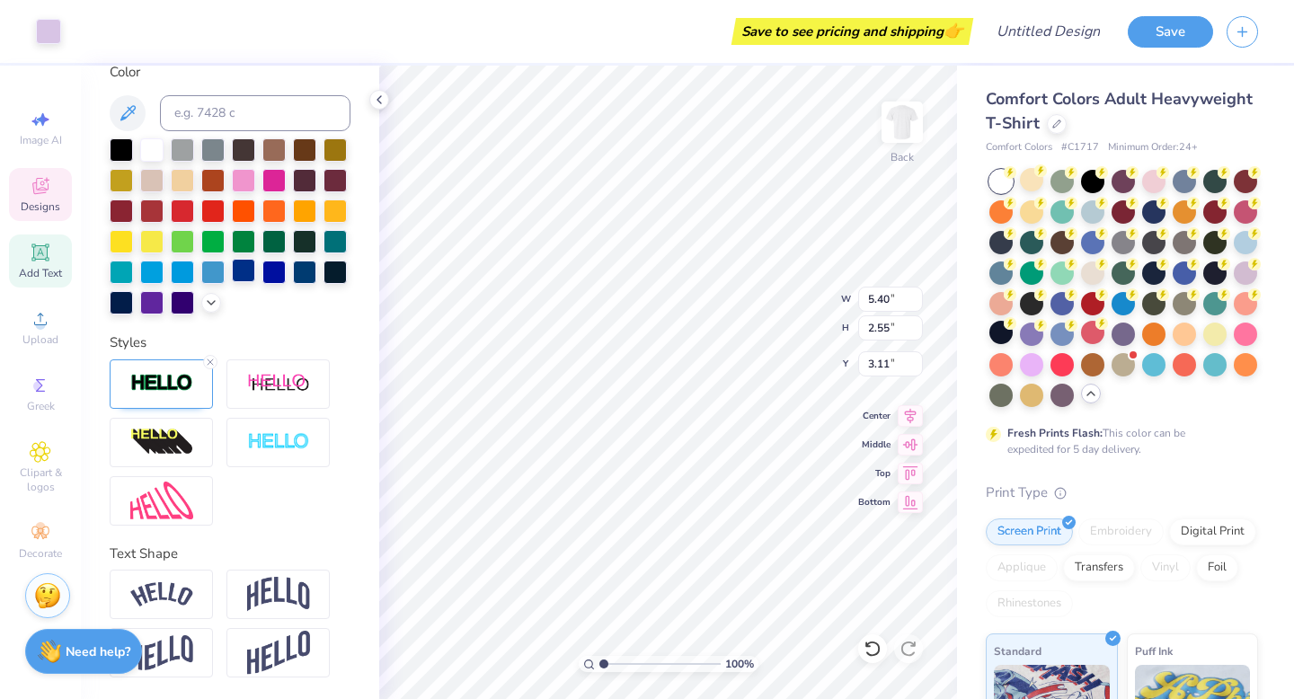
click at [241, 273] on div at bounding box center [243, 270] width 23 height 23
drag, startPoint x: 120, startPoint y: 313, endPoint x: 77, endPoint y: 199, distance: 121.2
click at [86, 208] on div "Personalized Names Personalized Numbers Text Tool Add Font Font Birds of Paradi…" at bounding box center [230, 382] width 298 height 633
click at [38, 193] on icon at bounding box center [40, 186] width 16 height 16
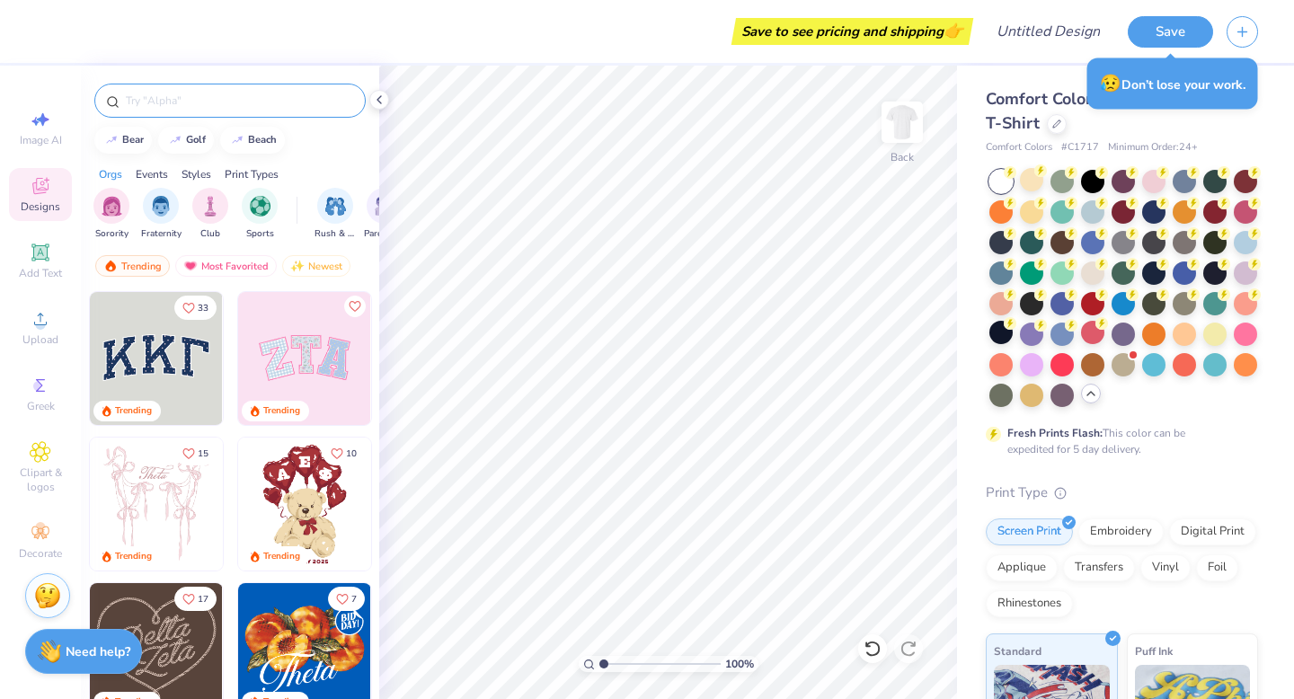
click at [260, 102] on input "text" at bounding box center [239, 101] width 230 height 18
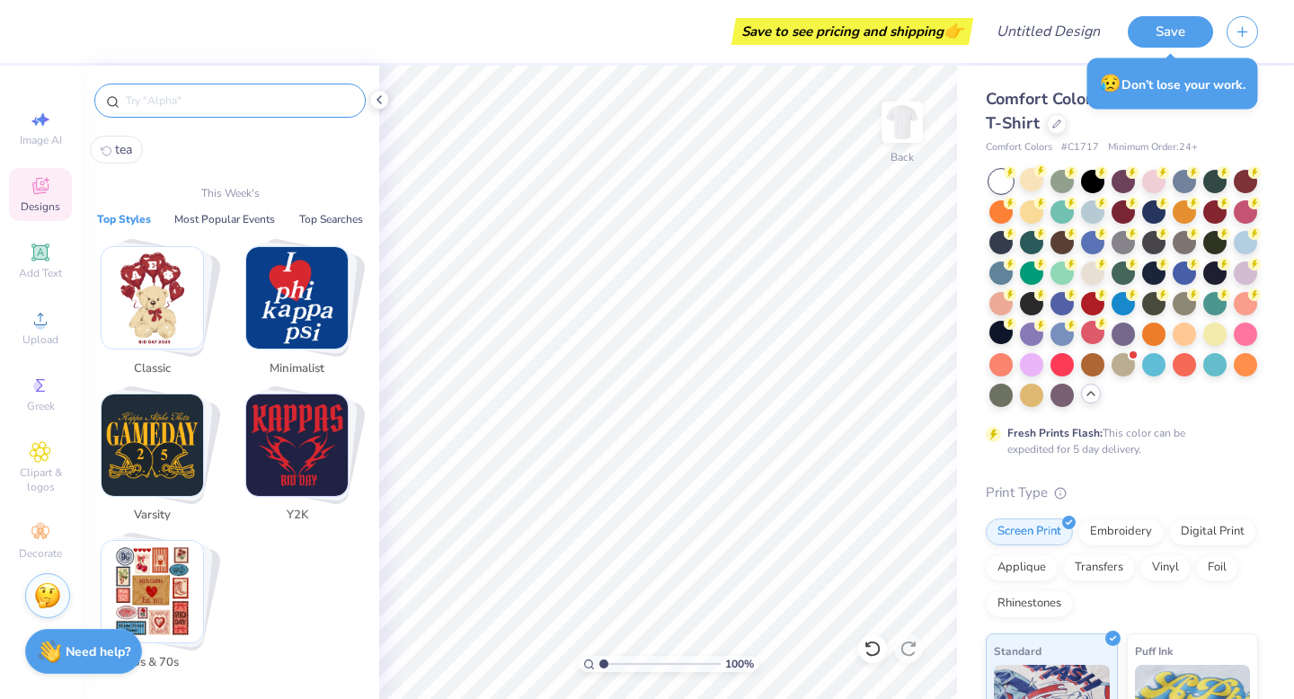
click at [140, 432] on img "Stack Card Button Varsity" at bounding box center [153, 445] width 102 height 102
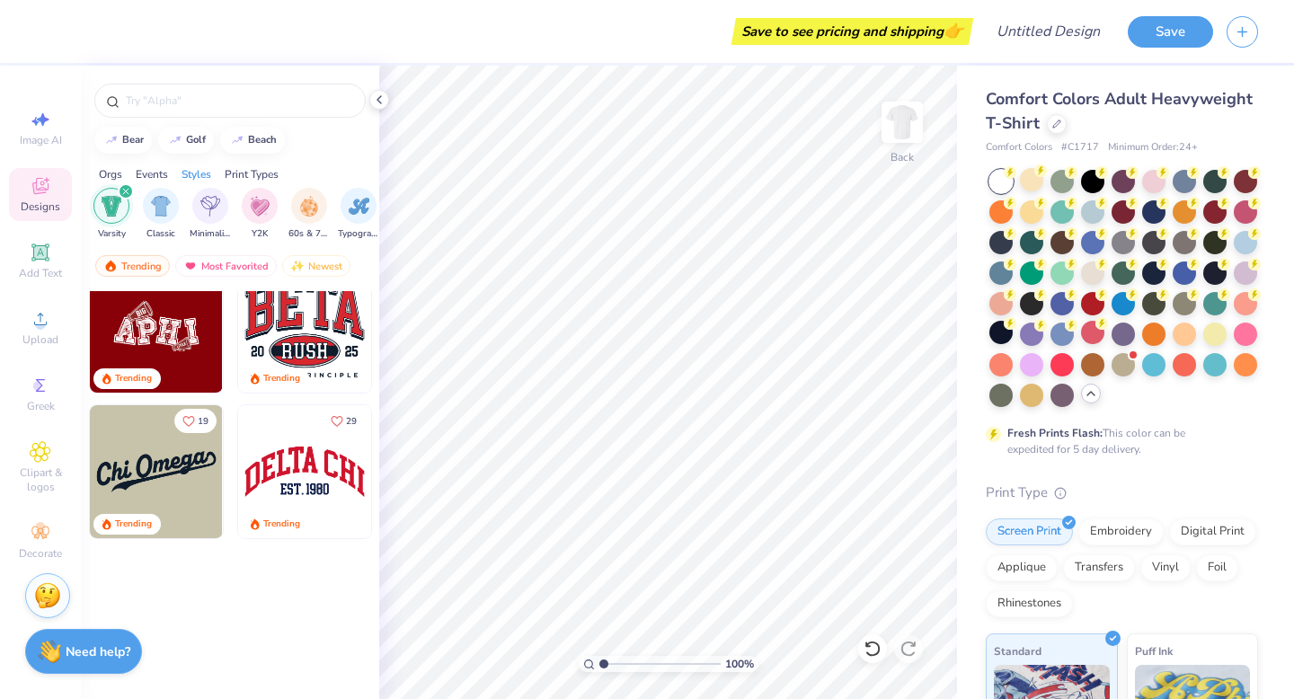
scroll to position [0, 0]
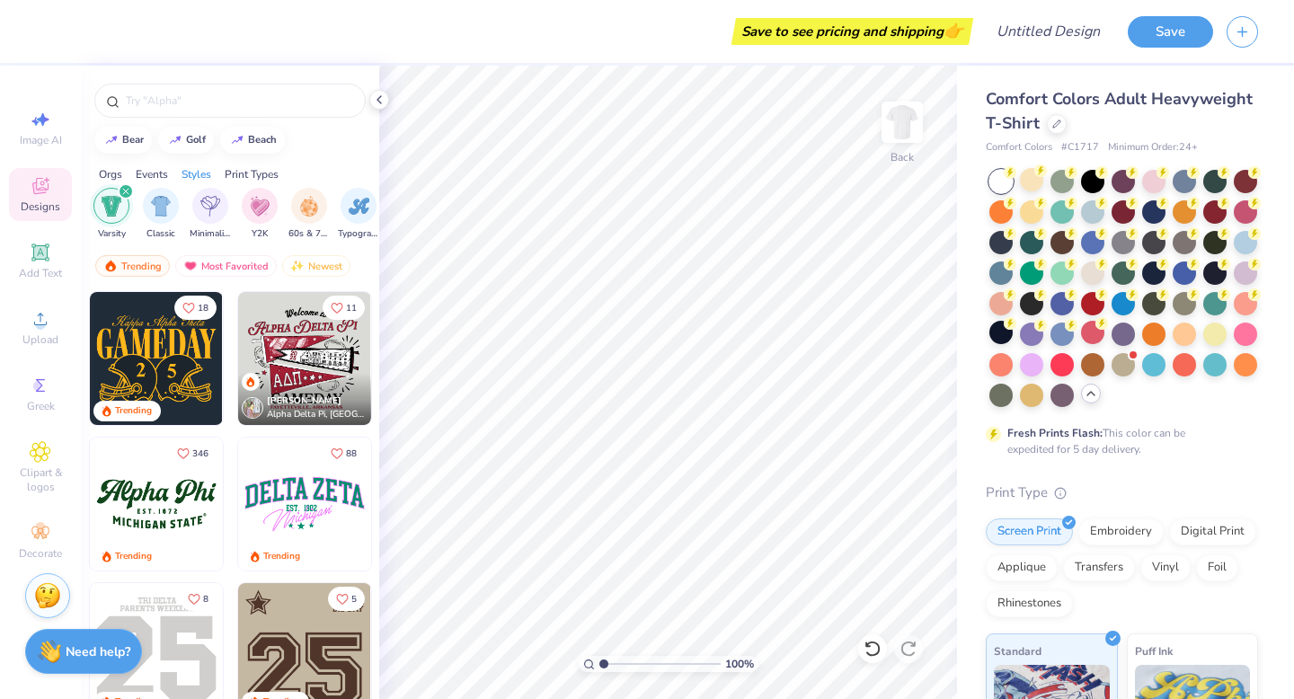
click at [306, 366] on img at bounding box center [304, 358] width 133 height 133
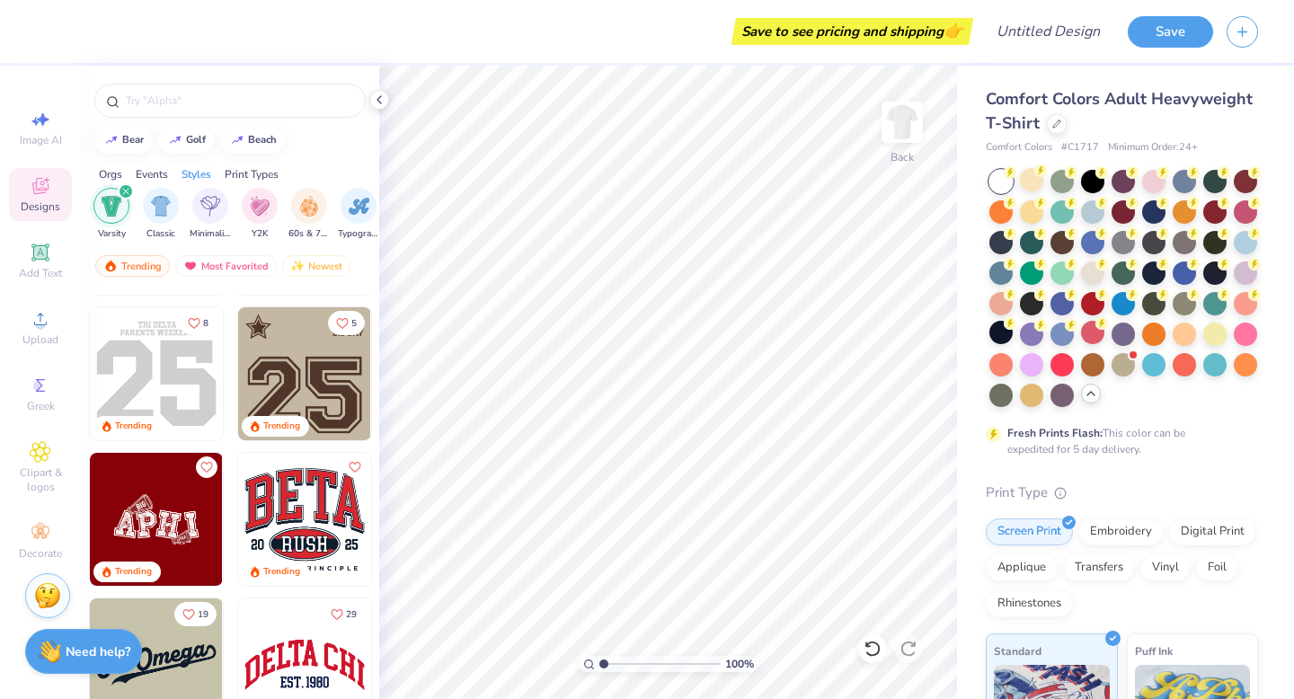
scroll to position [296, 0]
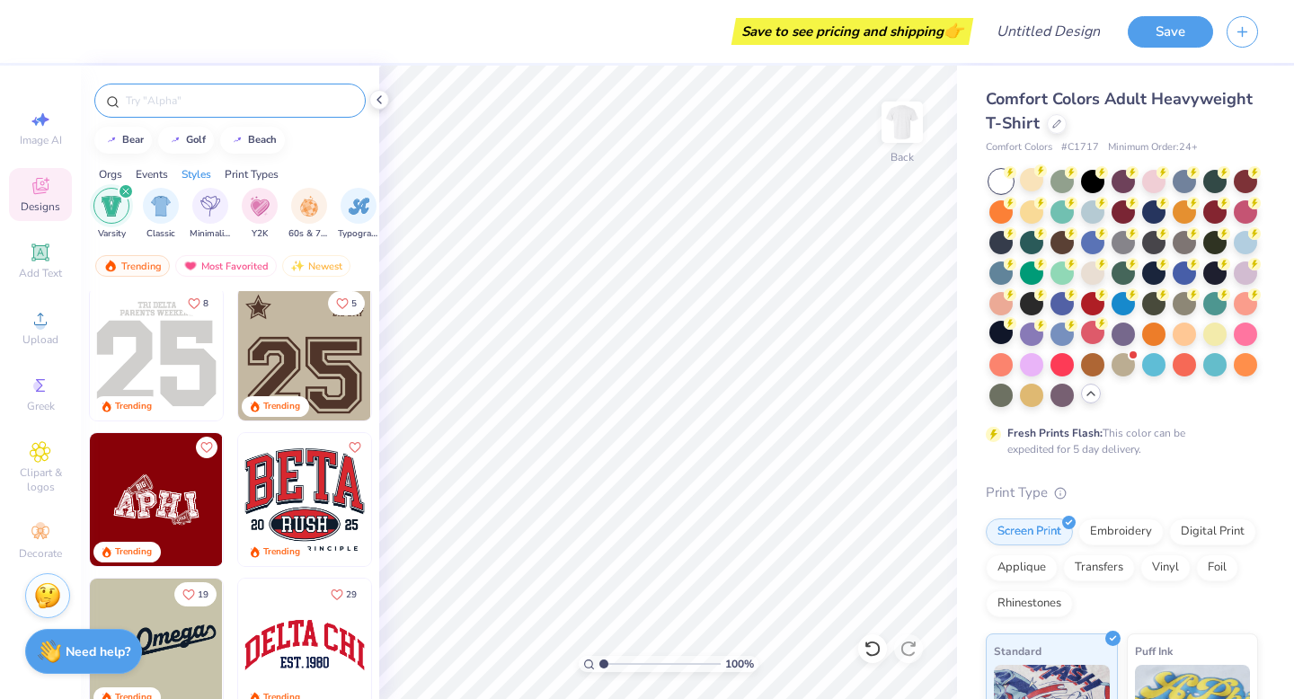
click at [147, 102] on input "text" at bounding box center [239, 101] width 230 height 18
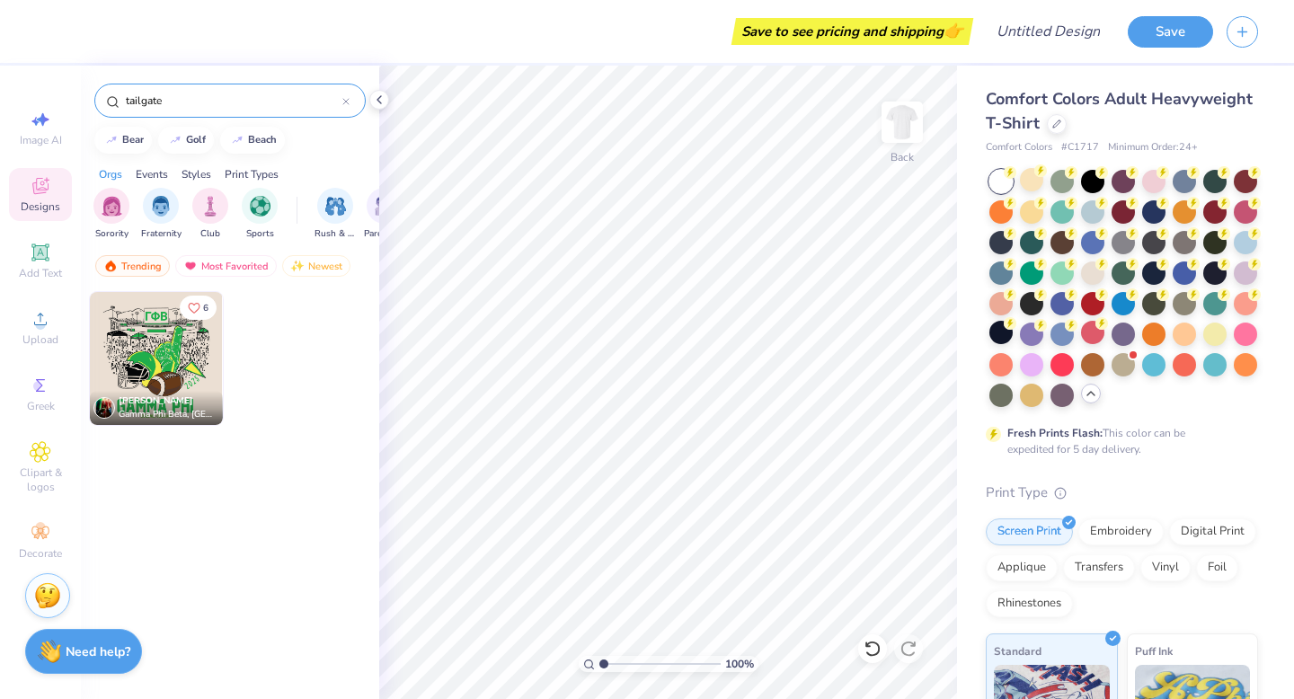
click at [194, 104] on input "tailgate" at bounding box center [233, 101] width 218 height 18
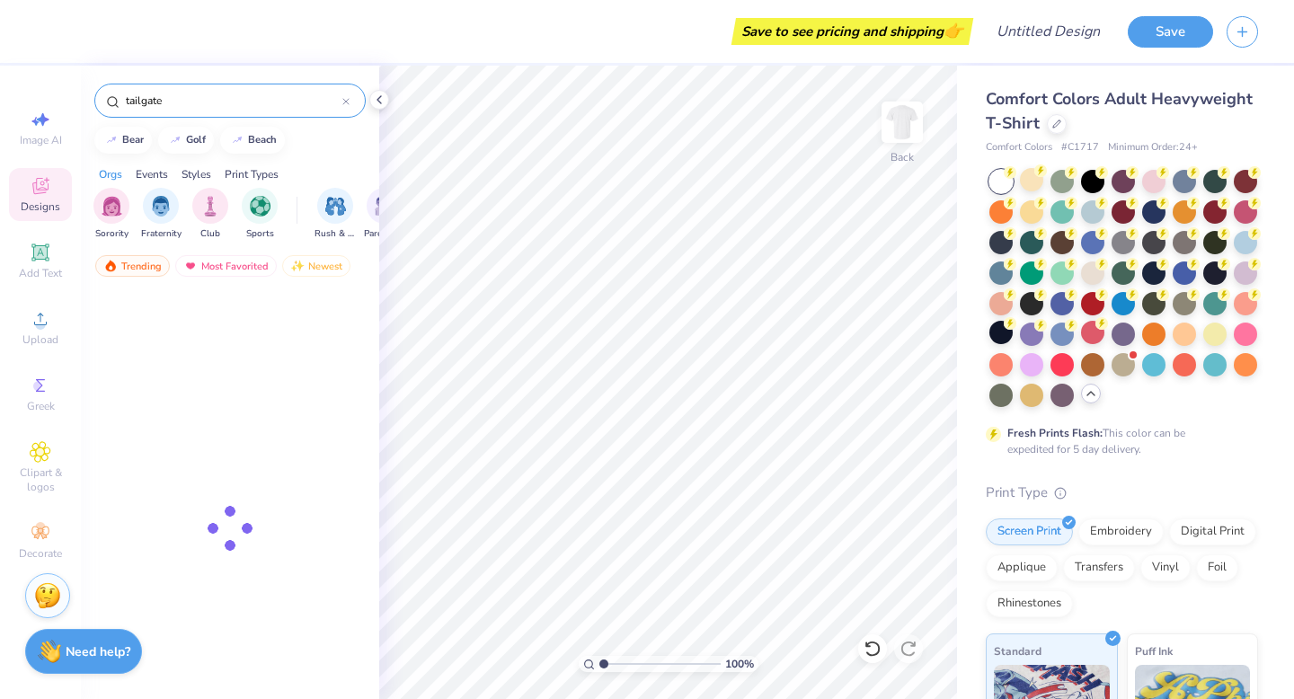
click at [194, 104] on input "tailgate" at bounding box center [233, 101] width 218 height 18
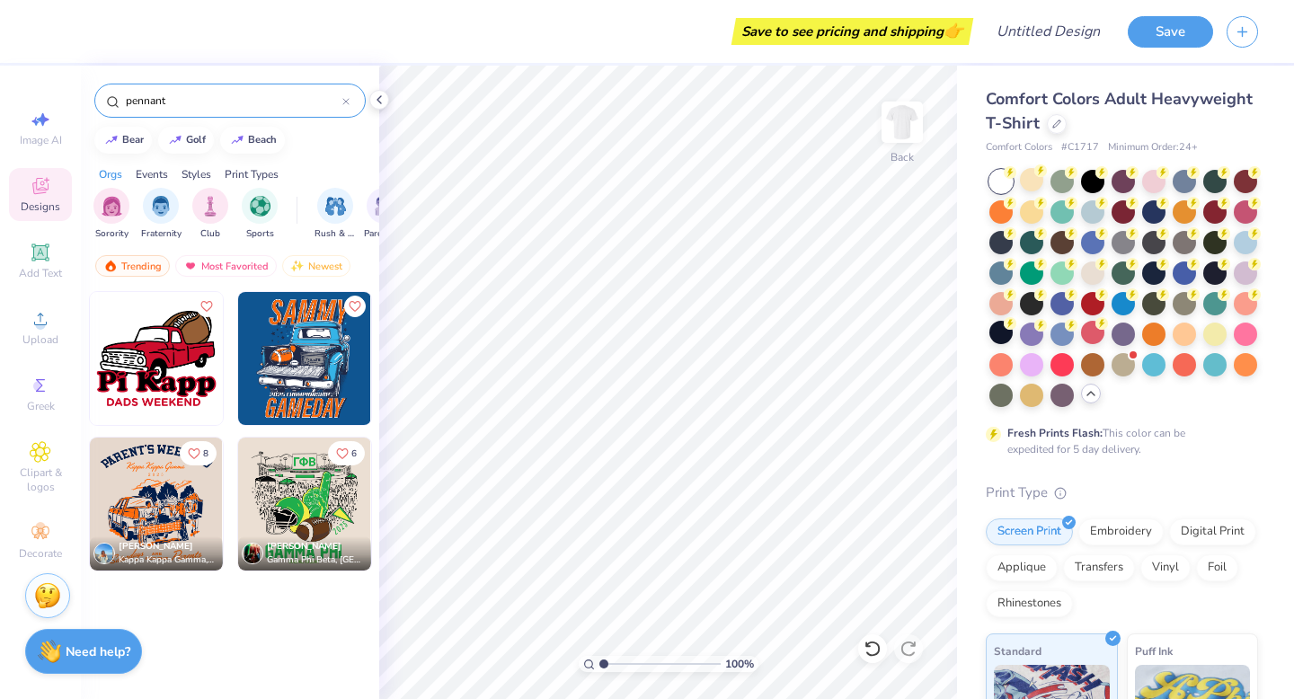
type input "pennant"
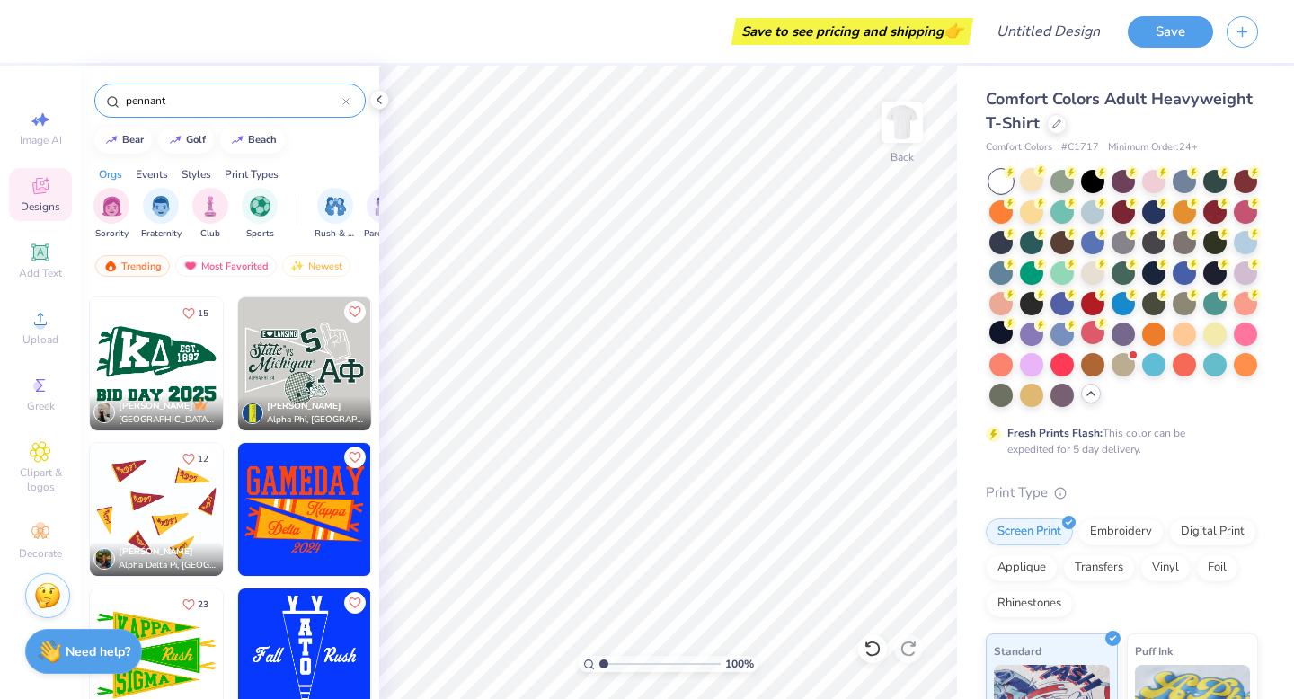
scroll to position [630, 0]
